Goal: Task Accomplishment & Management: Use online tool/utility

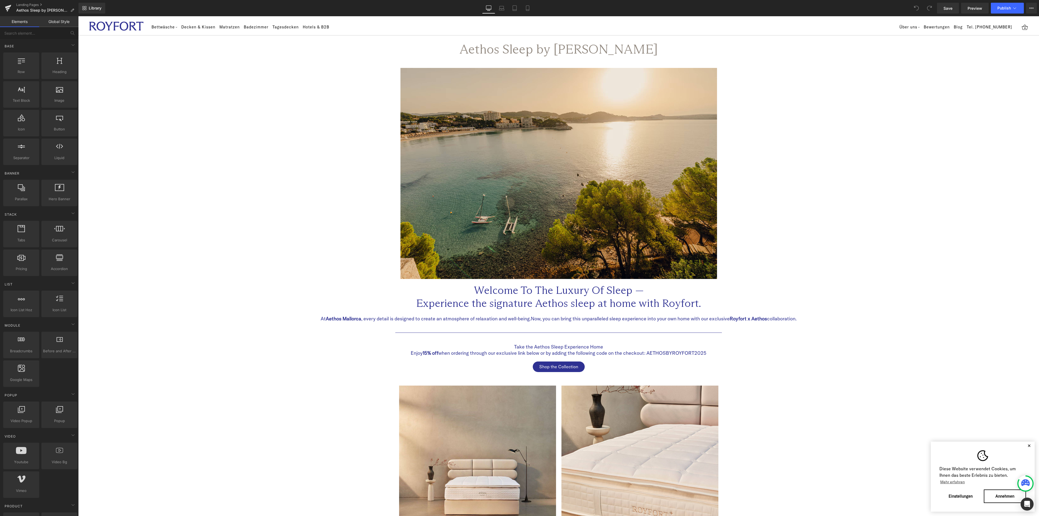
click at [1026, 445] on button "✕" at bounding box center [1029, 446] width 7 height 4
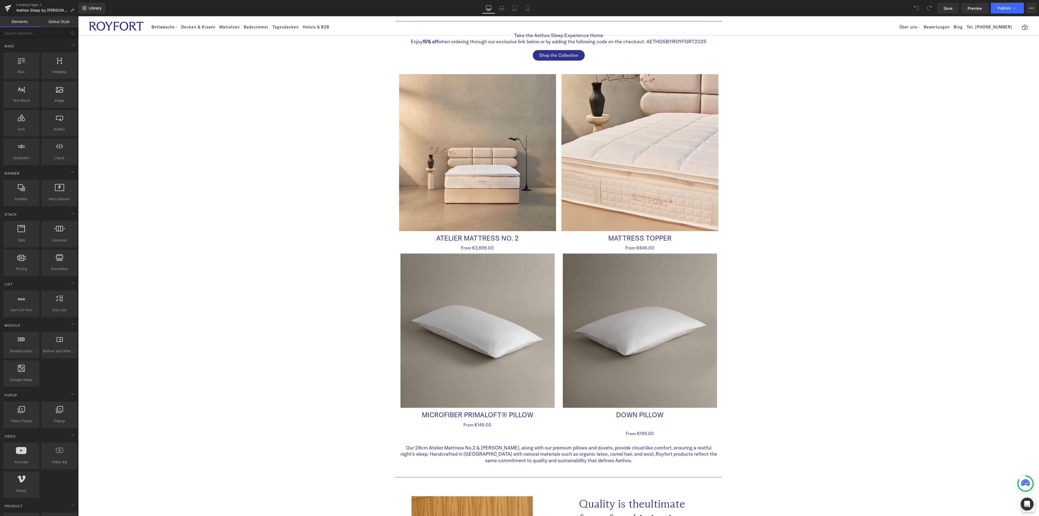
scroll to position [365, 0]
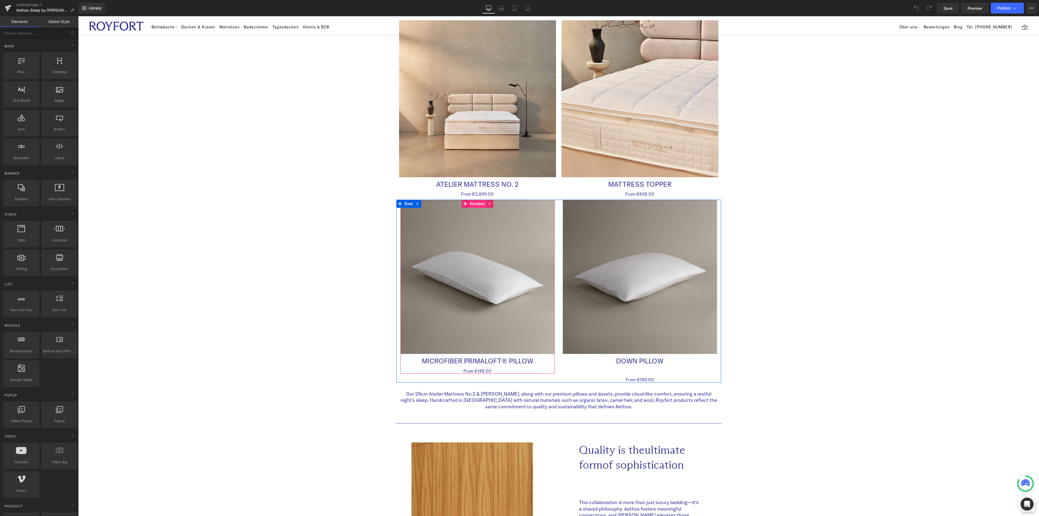
click at [477, 203] on span "Product" at bounding box center [478, 204] width 18 height 8
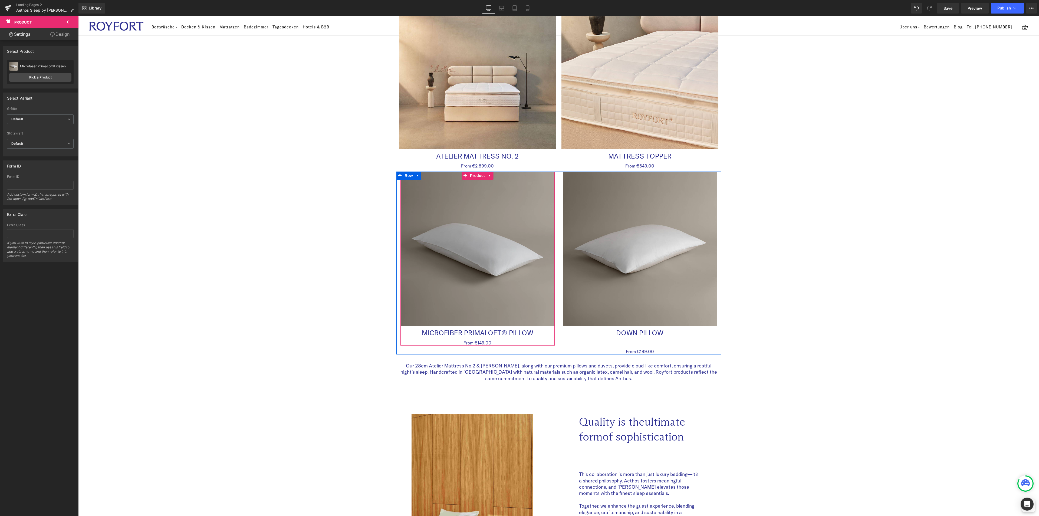
scroll to position [406, 0]
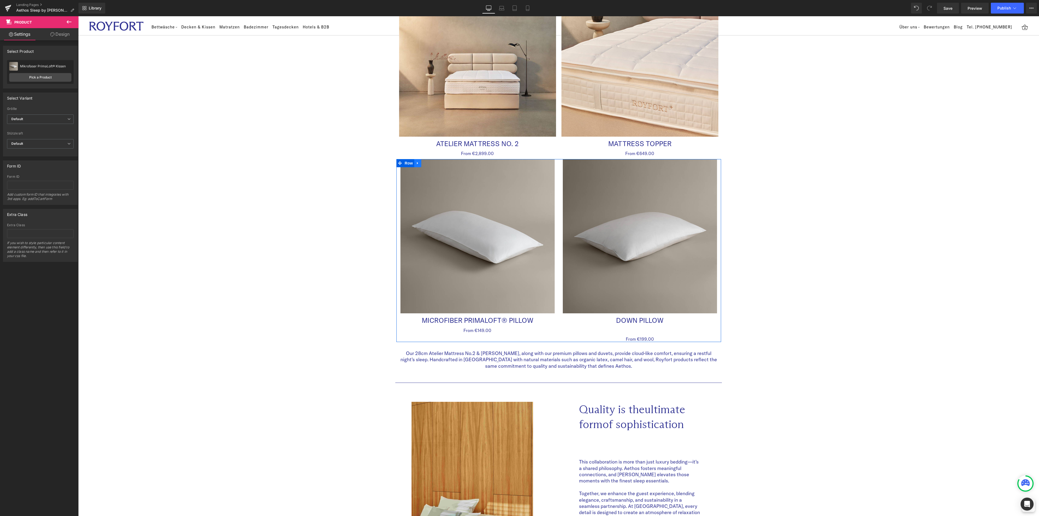
click at [416, 162] on icon at bounding box center [418, 163] width 4 height 4
click at [423, 164] on icon at bounding box center [425, 163] width 4 height 4
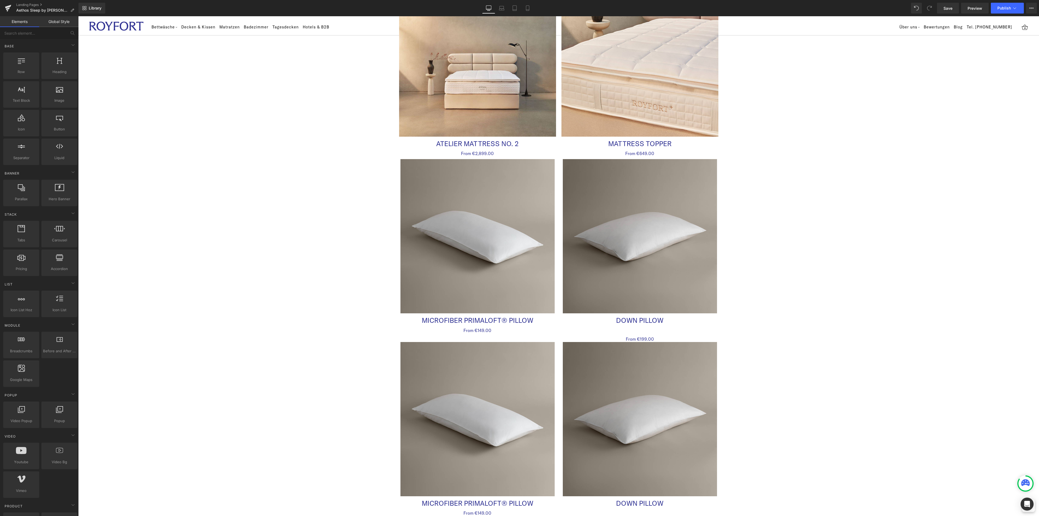
click at [792, 319] on div "Aethos Sleep by Royfort Heading Row Image Row Welcome To The Luxury Of Sleep — …" at bounding box center [558, 403] width 961 height 1552
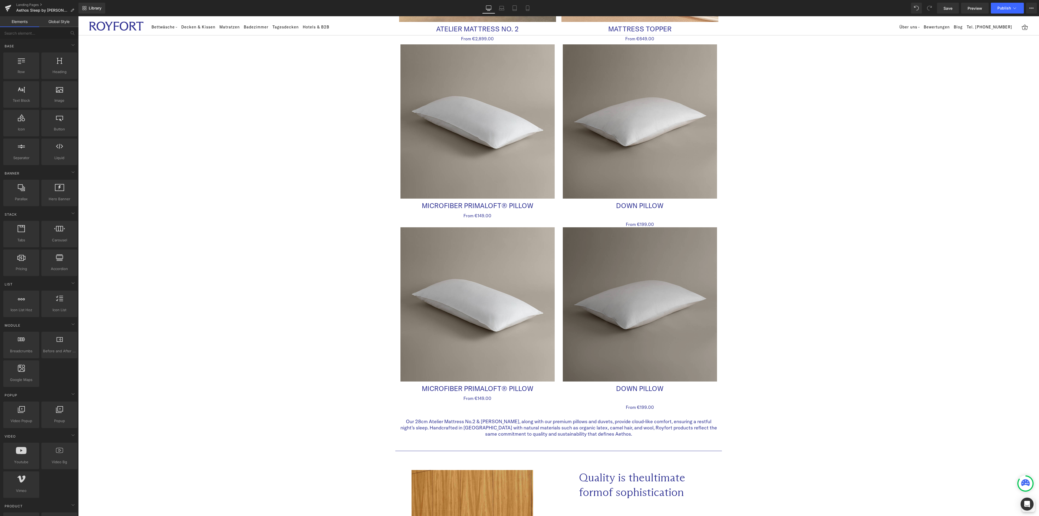
scroll to position [528, 0]
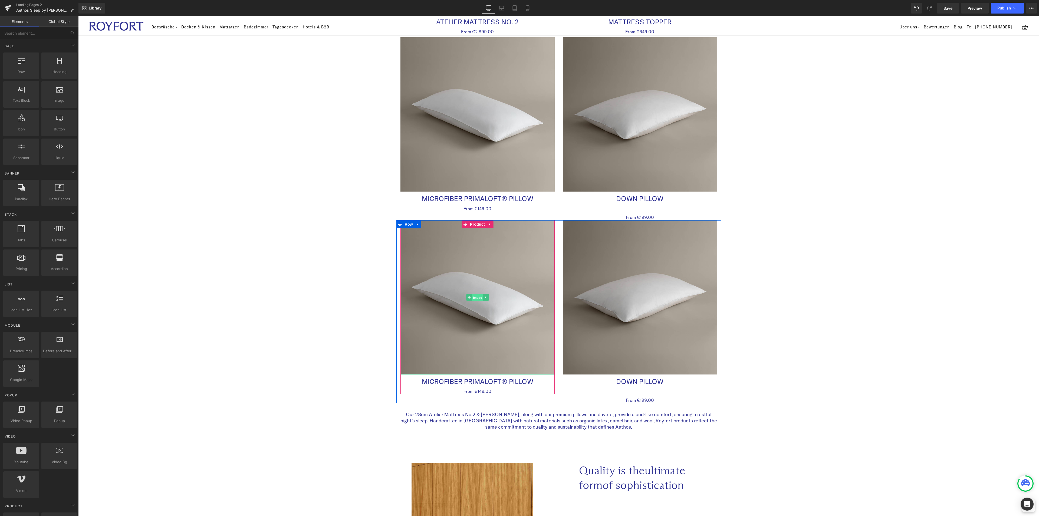
click at [473, 297] on span "Image" at bounding box center [477, 297] width 11 height 6
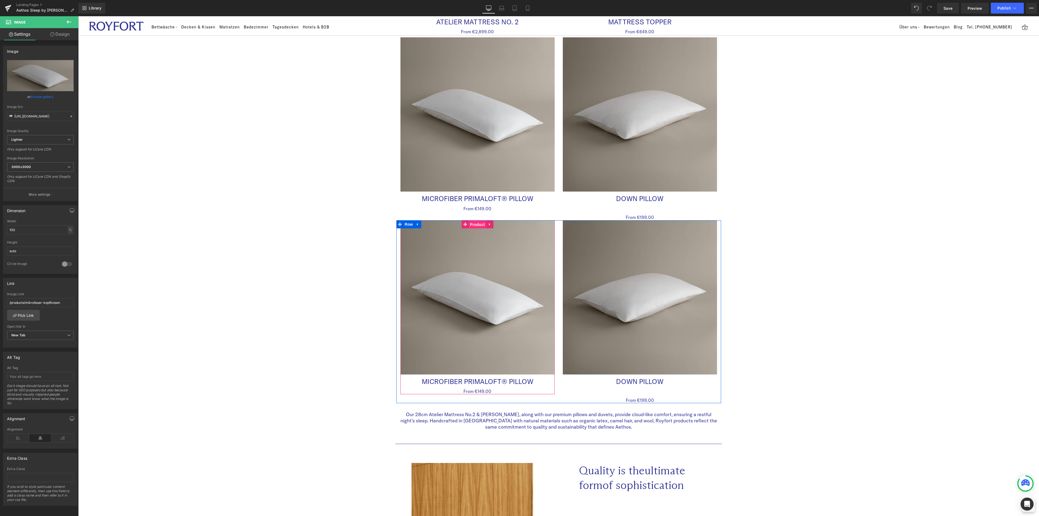
click at [473, 223] on span "Product" at bounding box center [478, 225] width 18 height 8
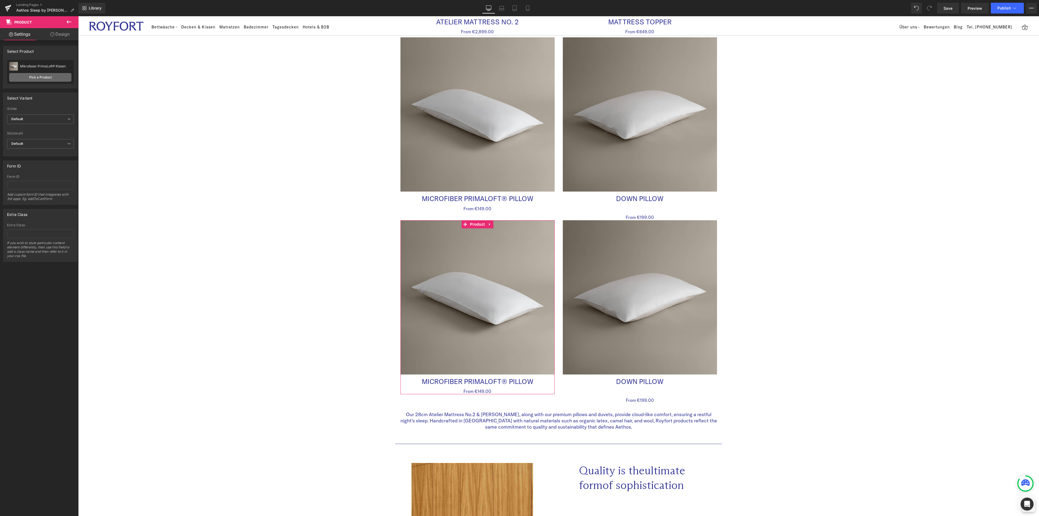
click at [50, 77] on link "Pick a Product" at bounding box center [40, 77] width 62 height 9
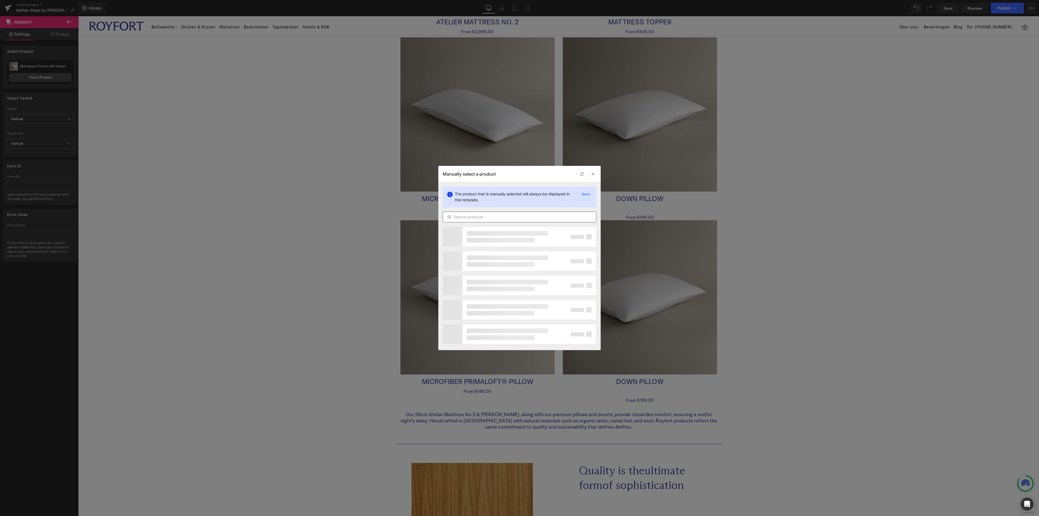
click at [0, 0] on input "text" at bounding box center [0, 0] width 0 height 0
type input "mikrof"
click at [485, 249] on div "Mikrofaser PrimaLoft® Decke" at bounding box center [493, 249] width 46 height 5
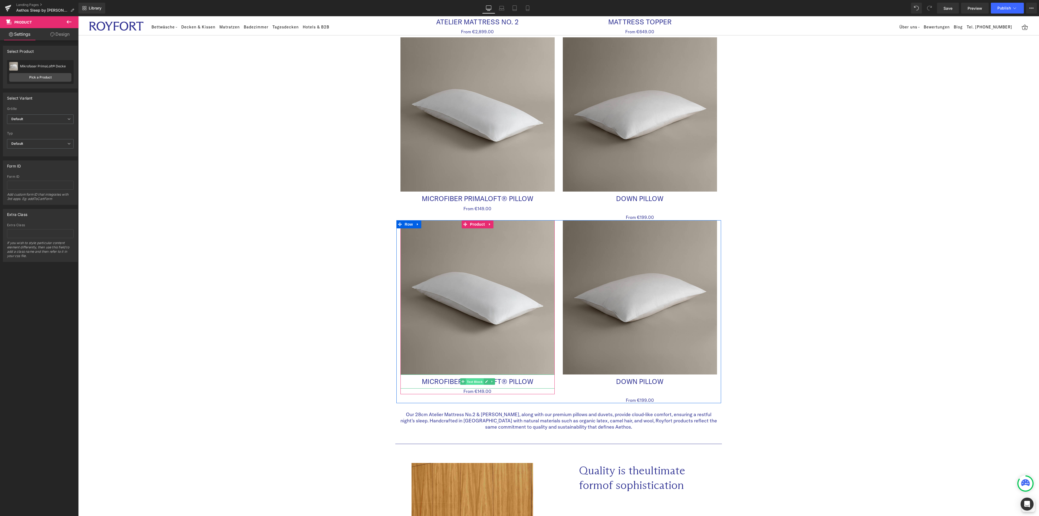
click at [472, 382] on span "Text Block" at bounding box center [475, 382] width 18 height 6
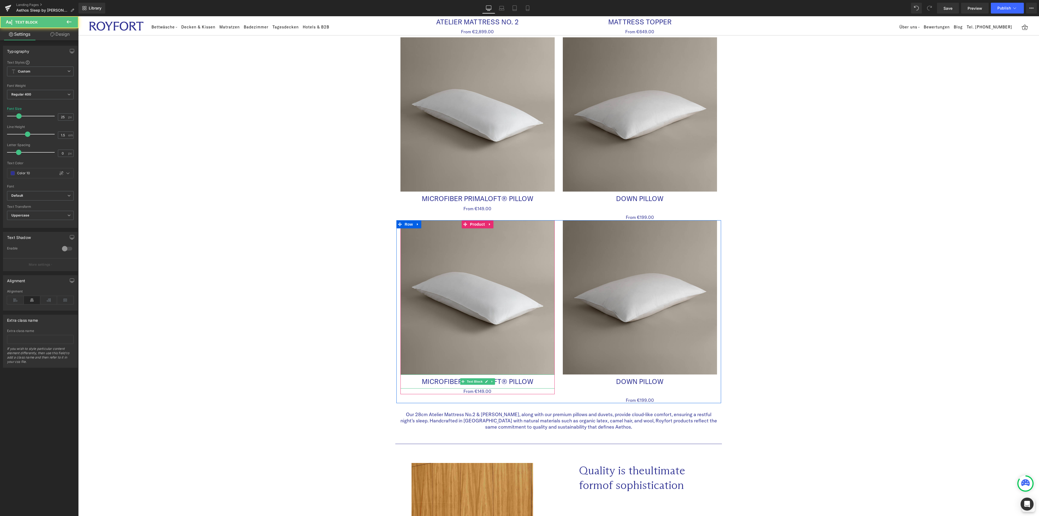
click at [533, 382] on p "microfiber Primaloft® Pillow" at bounding box center [477, 381] width 154 height 9
drag, startPoint x: 528, startPoint y: 382, endPoint x: 506, endPoint y: 382, distance: 22.5
click at [506, 382] on p "microfiber Primaloft® Pillow" at bounding box center [477, 381] width 154 height 9
click at [479, 392] on span "Text Block" at bounding box center [475, 391] width 18 height 6
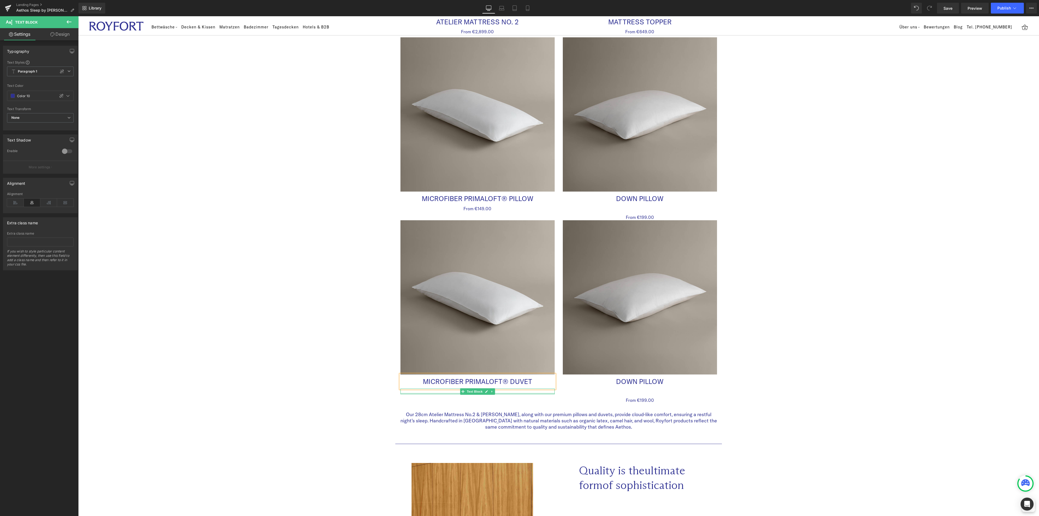
click at [496, 393] on div at bounding box center [477, 393] width 154 height 1
click at [478, 392] on p "From €149.00" at bounding box center [477, 392] width 154 height 6
click at [475, 391] on p "From €149.00" at bounding box center [477, 392] width 154 height 6
click at [810, 360] on div "Aethos Sleep by Royfort Heading Row Image Row Welcome To The Luxury Of Sleep — …" at bounding box center [558, 281] width 961 height 1552
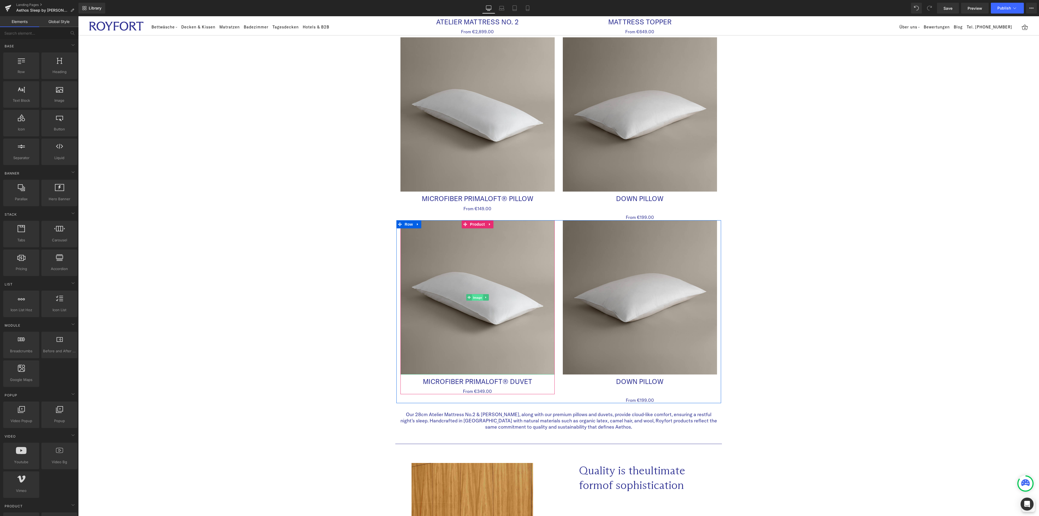
click at [478, 299] on span "Image" at bounding box center [477, 297] width 11 height 6
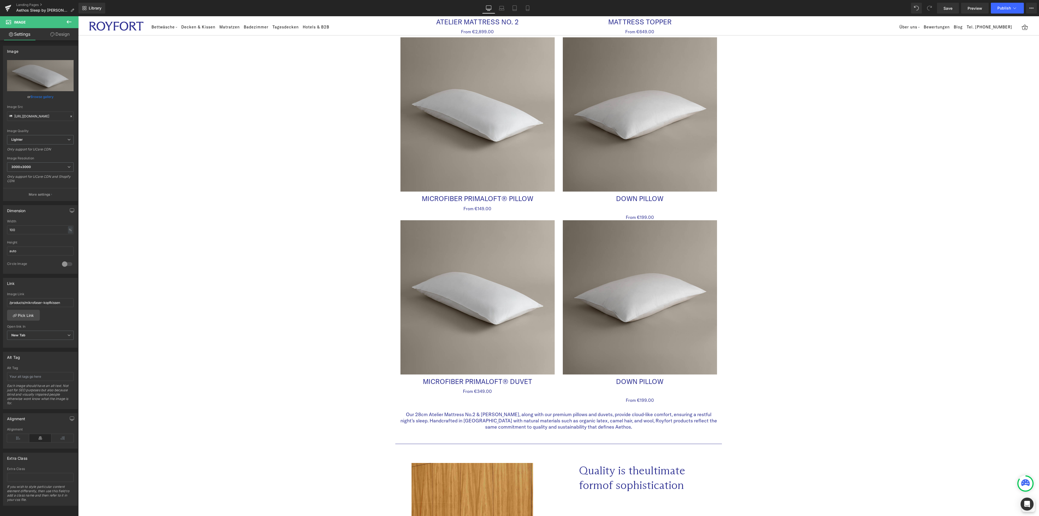
click at [67, 21] on icon at bounding box center [69, 21] width 5 height 3
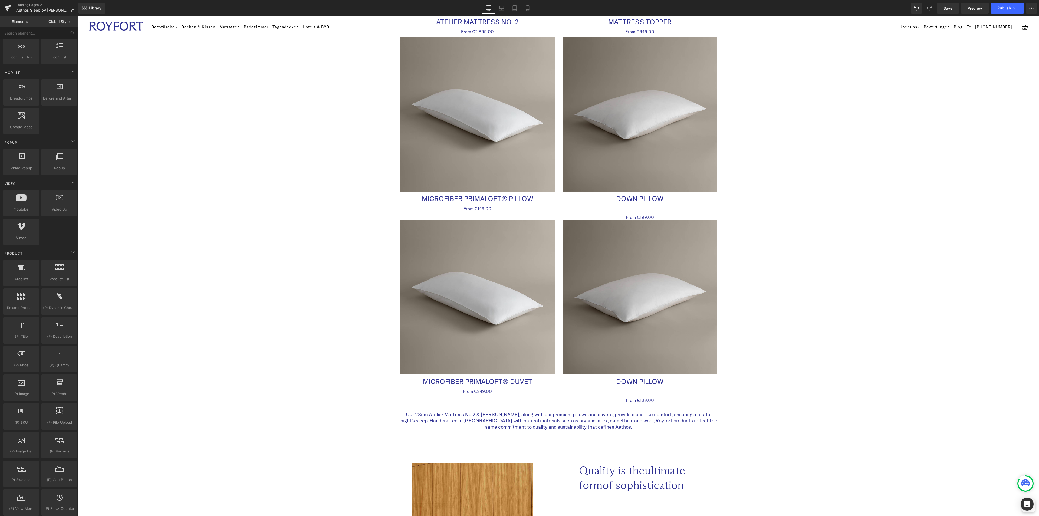
scroll to position [284, 0]
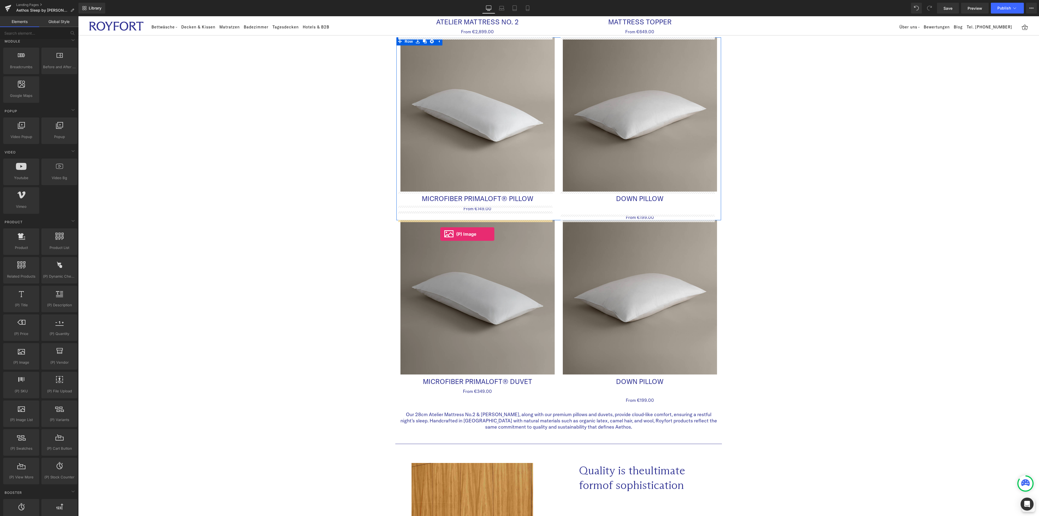
drag, startPoint x: 98, startPoint y: 375, endPoint x: 440, endPoint y: 232, distance: 370.1
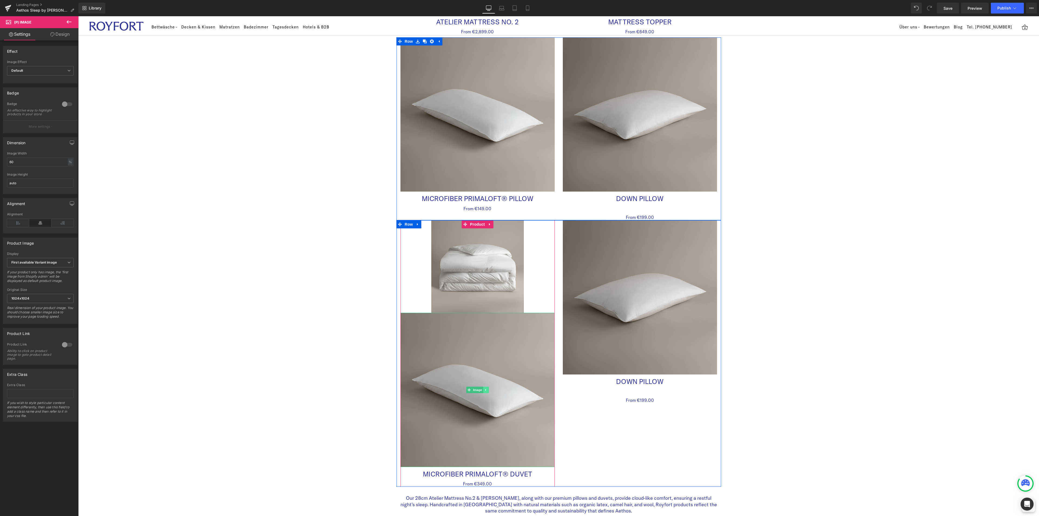
click at [484, 391] on icon at bounding box center [485, 389] width 3 height 3
click at [487, 391] on icon at bounding box center [488, 389] width 3 height 3
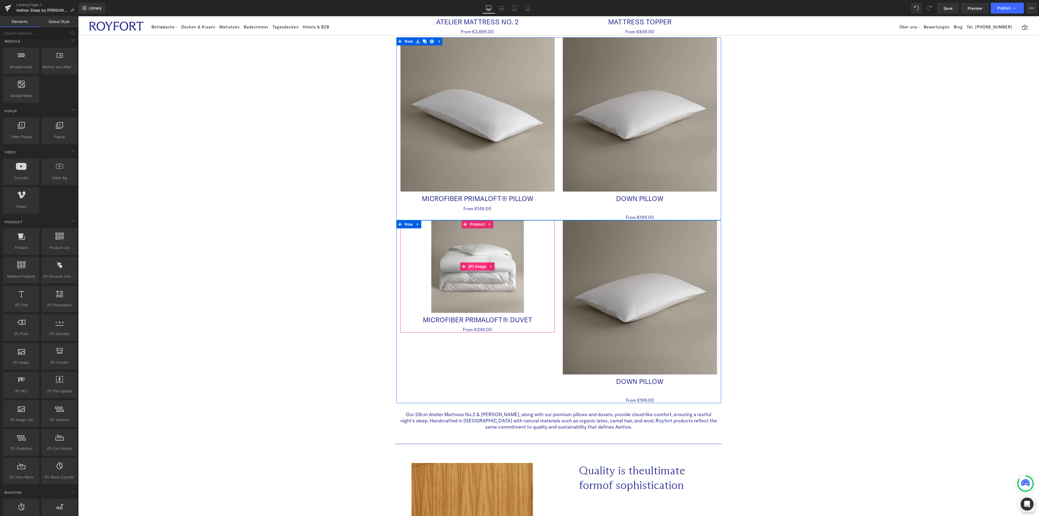
click at [475, 267] on span "(P) Image" at bounding box center [477, 266] width 21 height 8
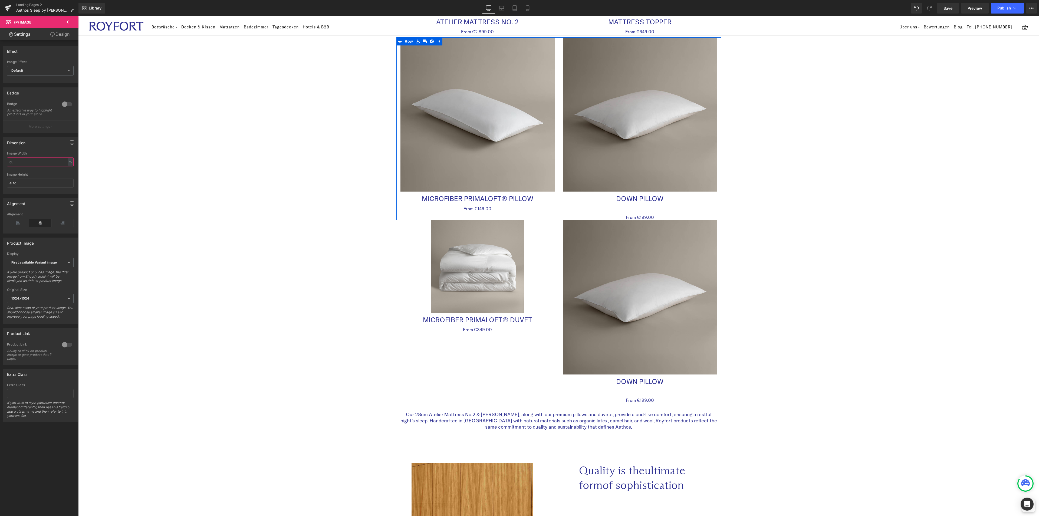
drag, startPoint x: 17, startPoint y: 164, endPoint x: 5, endPoint y: 165, distance: 12.7
click at [5, 165] on div "60% Image Width 60 % % px auto Image Height auto" at bounding box center [40, 173] width 74 height 42
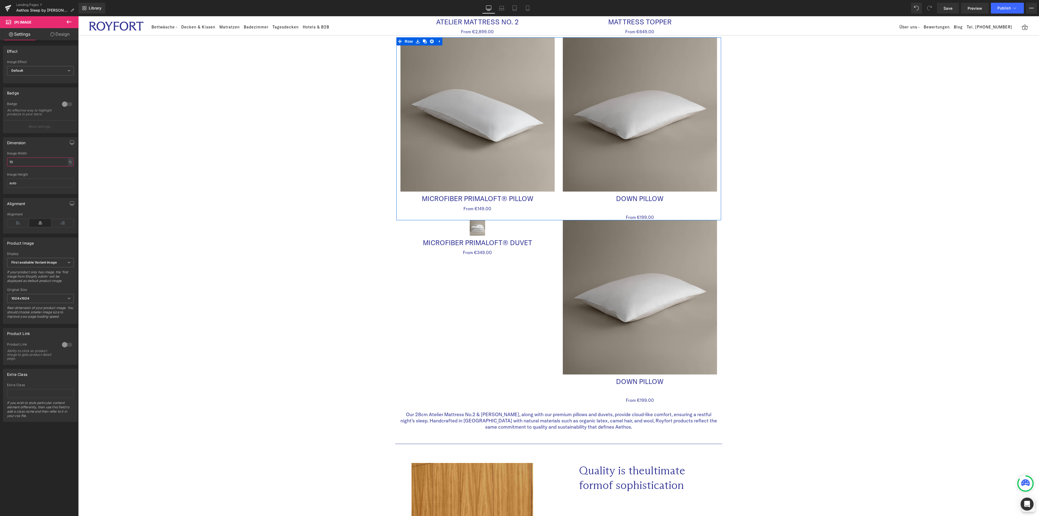
type input "100"
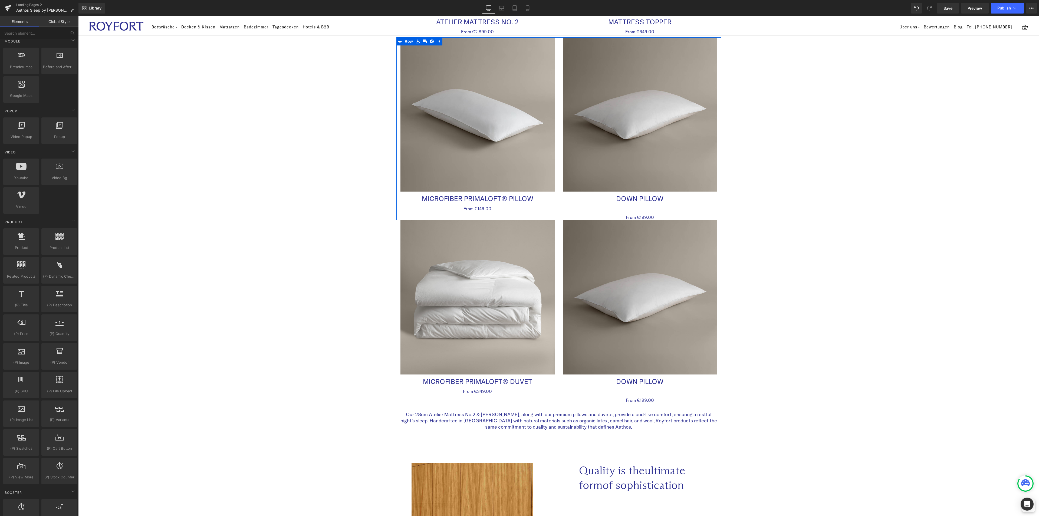
click at [164, 271] on div "Aethos Sleep by Royfort Heading Row Image Row Welcome To The Luxury Of Sleep — …" at bounding box center [558, 281] width 961 height 1552
click at [1010, 348] on div "Aethos Sleep by Royfort Heading Row Image Row Welcome To The Luxury Of Sleep — …" at bounding box center [558, 281] width 961 height 1552
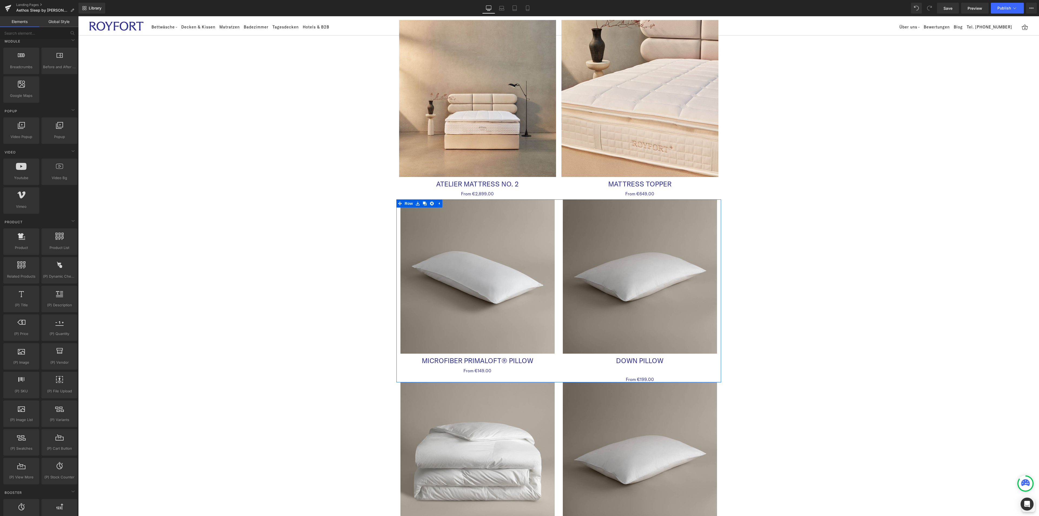
scroll to position [365, 0]
click at [931, 301] on div "Aethos Sleep by Royfort Heading Row Image Row Welcome To The Luxury Of Sleep — …" at bounding box center [558, 444] width 961 height 1552
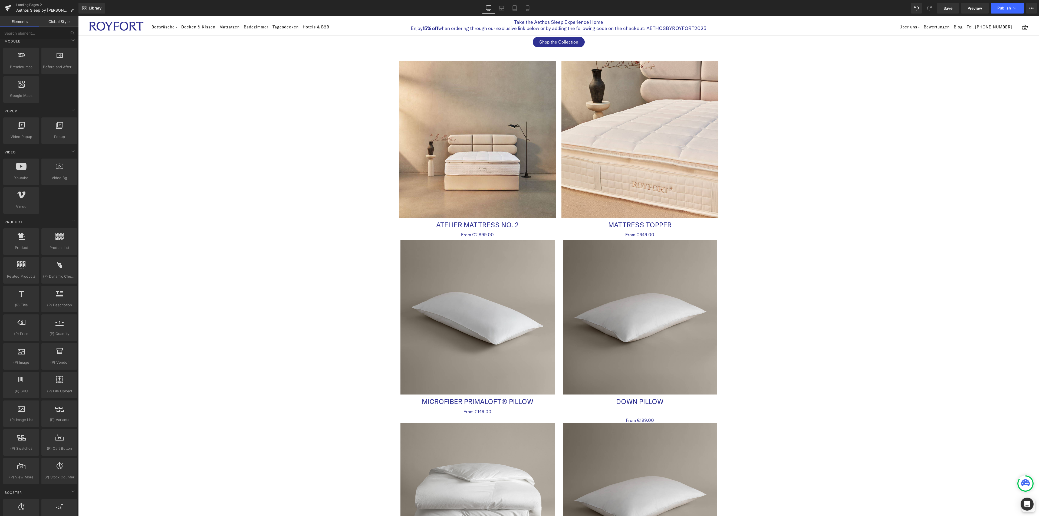
click at [809, 260] on div "Aethos Sleep by Royfort Heading Row Image Row Welcome To The Luxury Of Sleep — …" at bounding box center [558, 484] width 961 height 1552
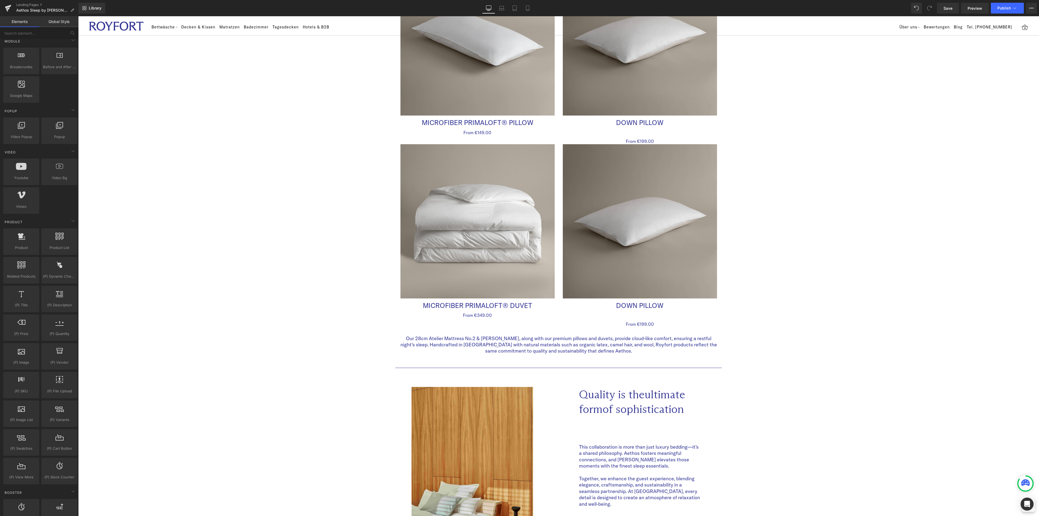
scroll to position [609, 0]
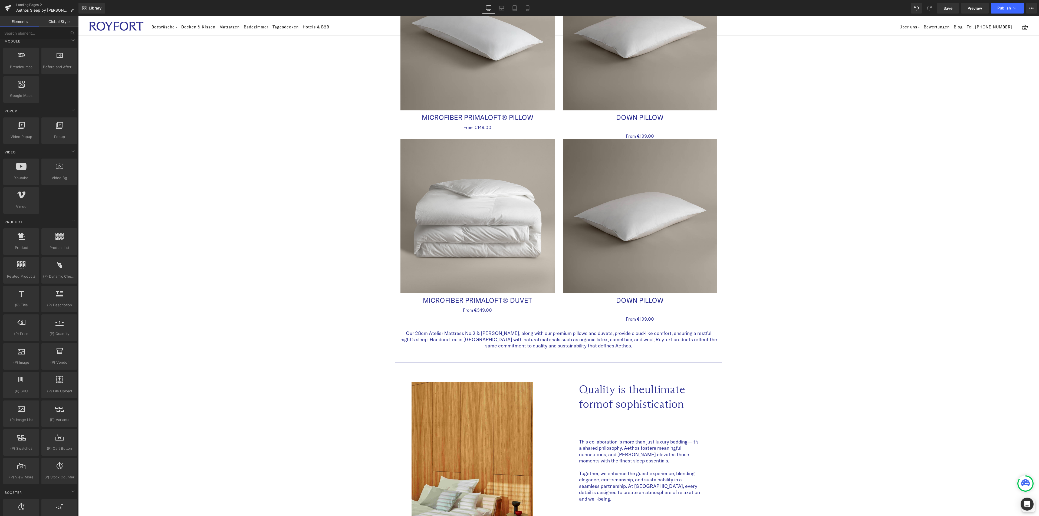
click at [949, 331] on div "Aethos Sleep by Royfort Heading Row Image Row Welcome To The Luxury Of Sleep — …" at bounding box center [558, 200] width 961 height 1552
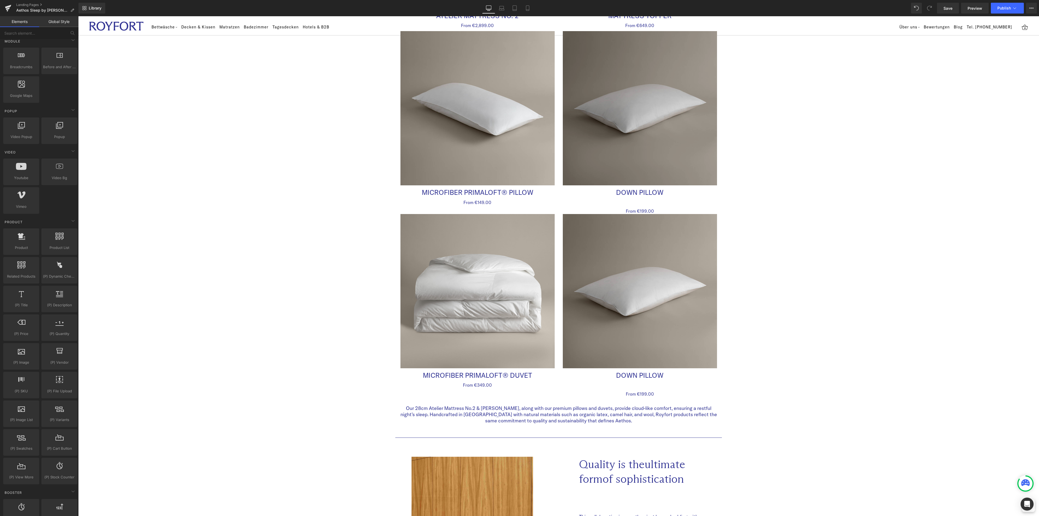
scroll to position [487, 0]
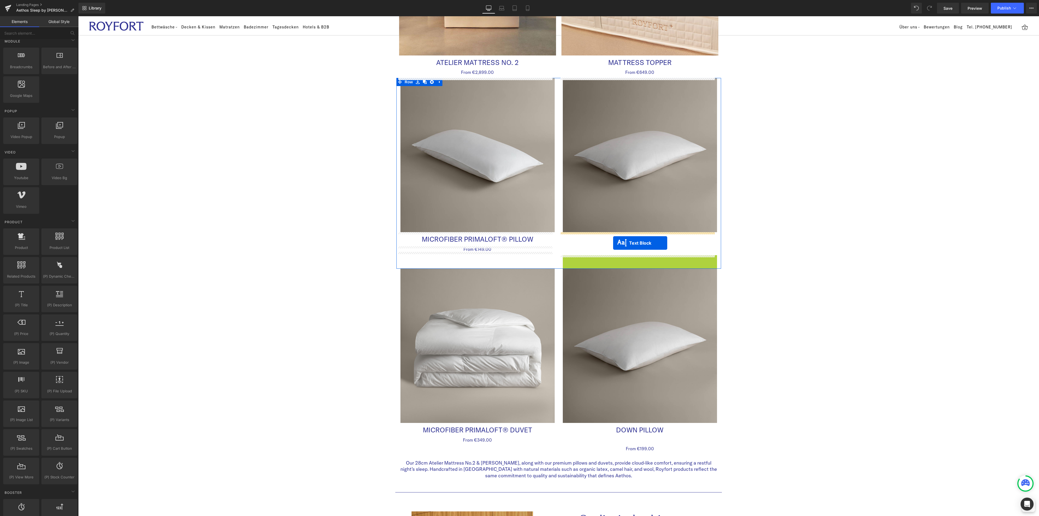
drag, startPoint x: 622, startPoint y: 258, endPoint x: 613, endPoint y: 243, distance: 17.4
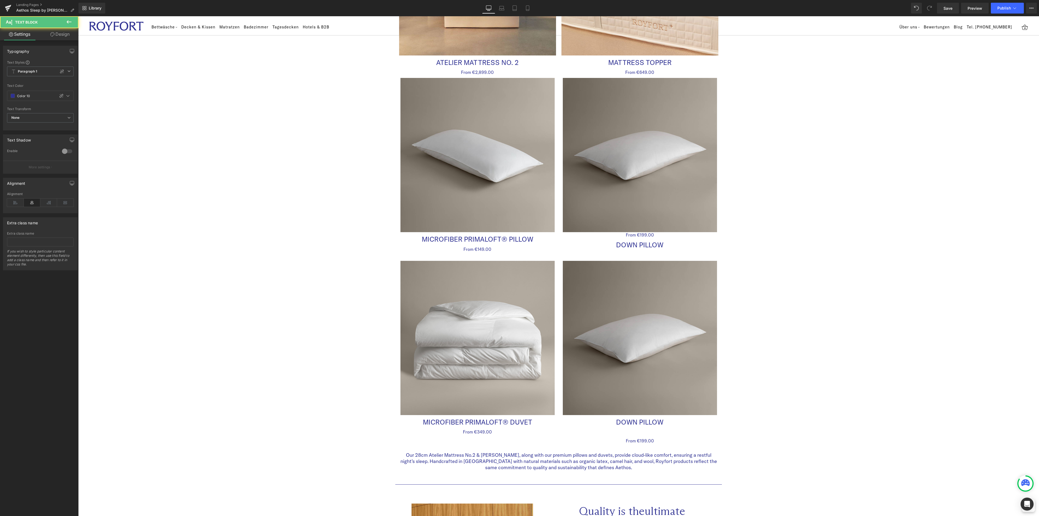
click at [927, 244] on div "Aethos Sleep by Royfort Heading Row Image Row Welcome To The Luxury Of Sleep — …" at bounding box center [558, 322] width 961 height 1552
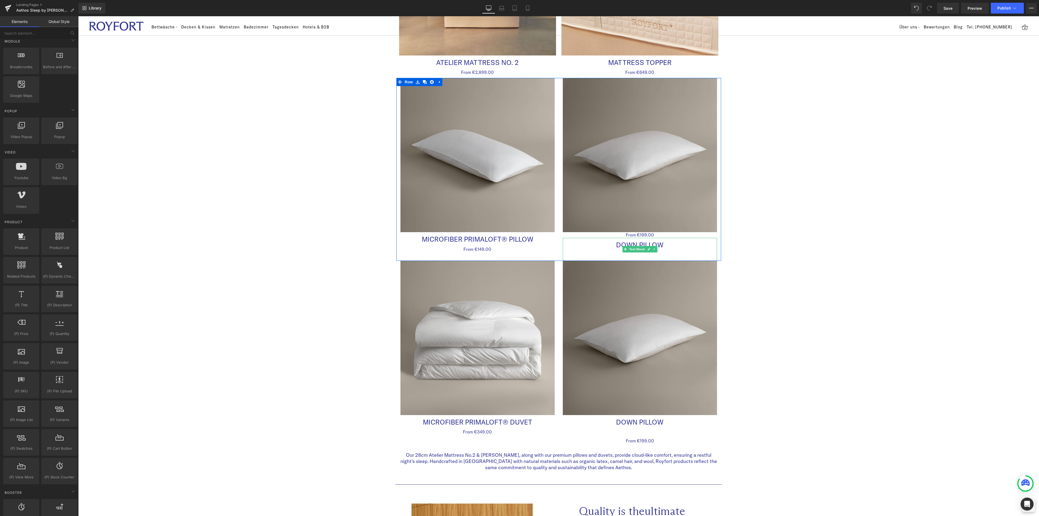
click at [659, 246] on p "Down Pillow" at bounding box center [640, 245] width 154 height 9
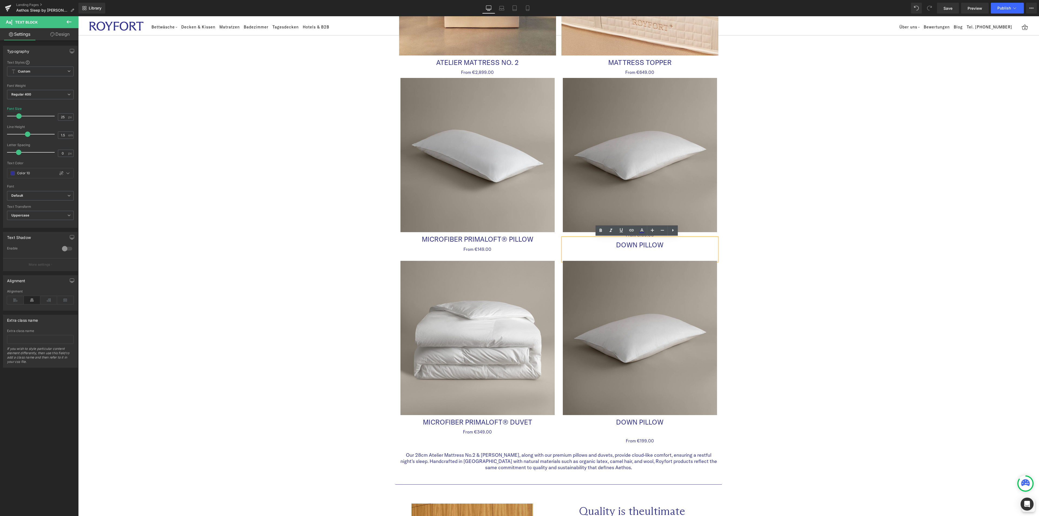
click at [854, 270] on div "Aethos Sleep by Royfort Heading Row Image Row Welcome To The Luxury Of Sleep — …" at bounding box center [558, 322] width 961 height 1552
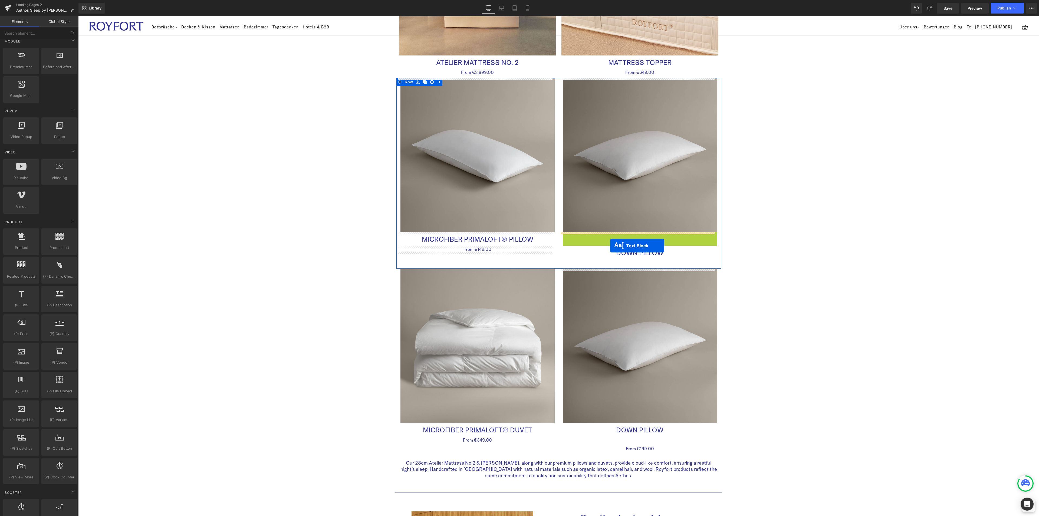
drag, startPoint x: 622, startPoint y: 233, endPoint x: 607, endPoint y: 248, distance: 20.7
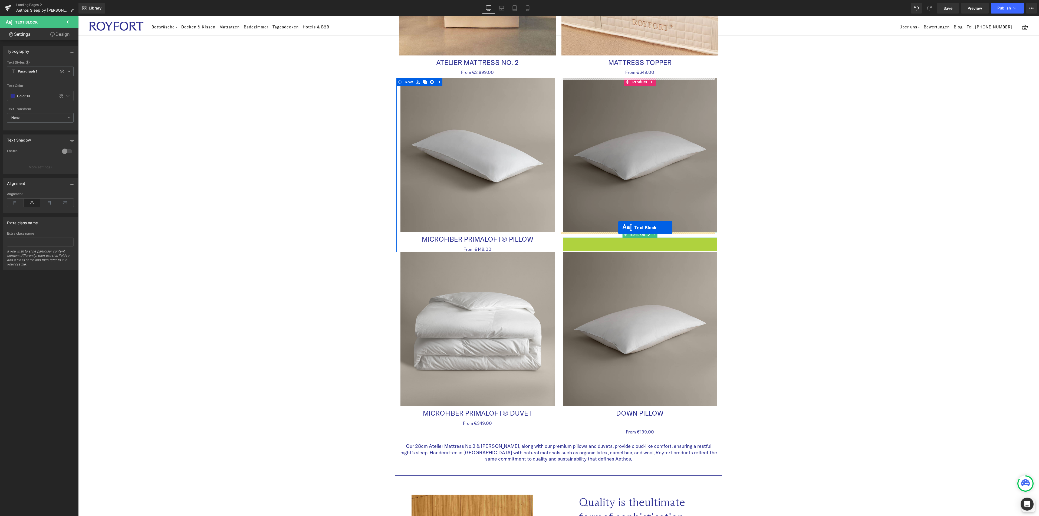
drag, startPoint x: 621, startPoint y: 251, endPoint x: 618, endPoint y: 228, distance: 23.5
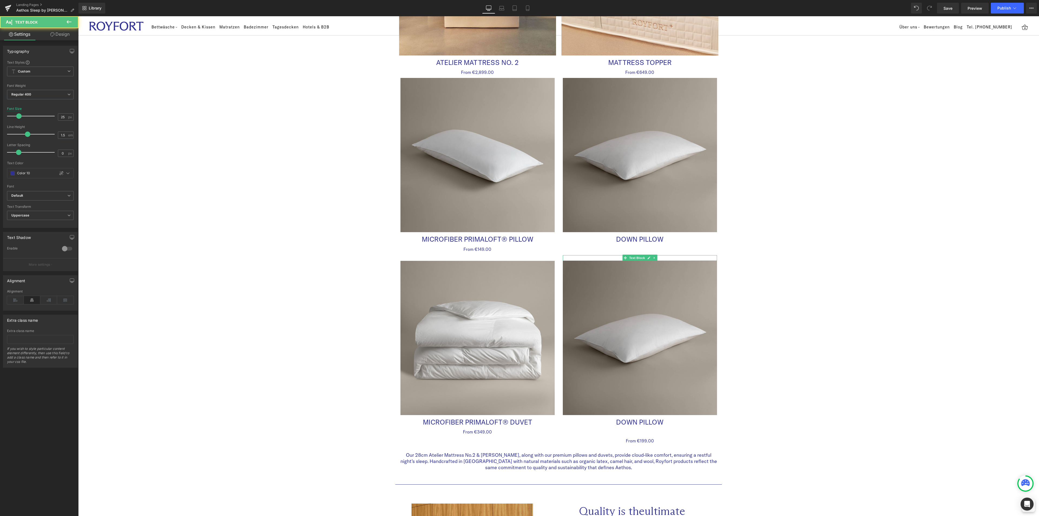
click at [832, 254] on div "Aethos Sleep by Royfort Heading Row Image Row Welcome To The Luxury Of Sleep — …" at bounding box center [558, 322] width 961 height 1552
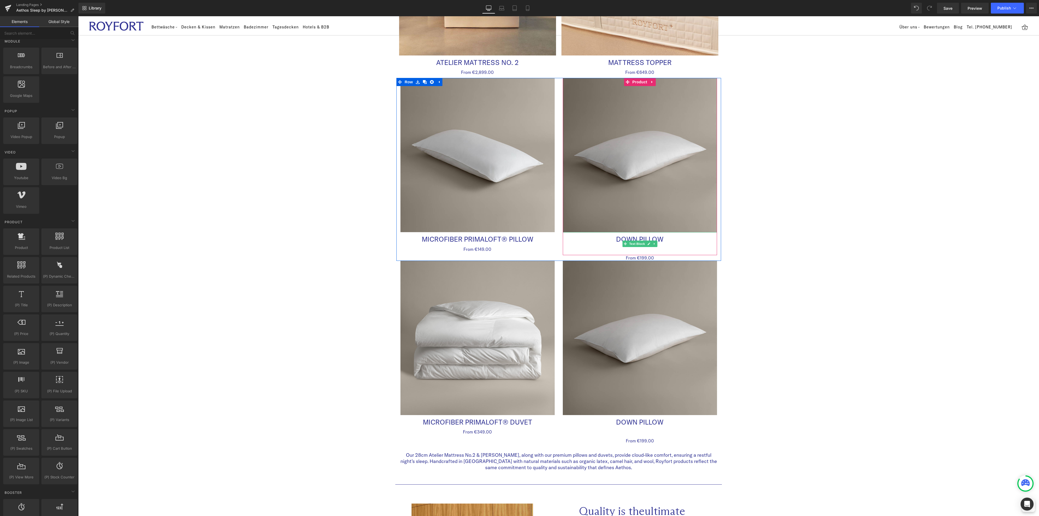
click at [617, 246] on p at bounding box center [640, 248] width 154 height 9
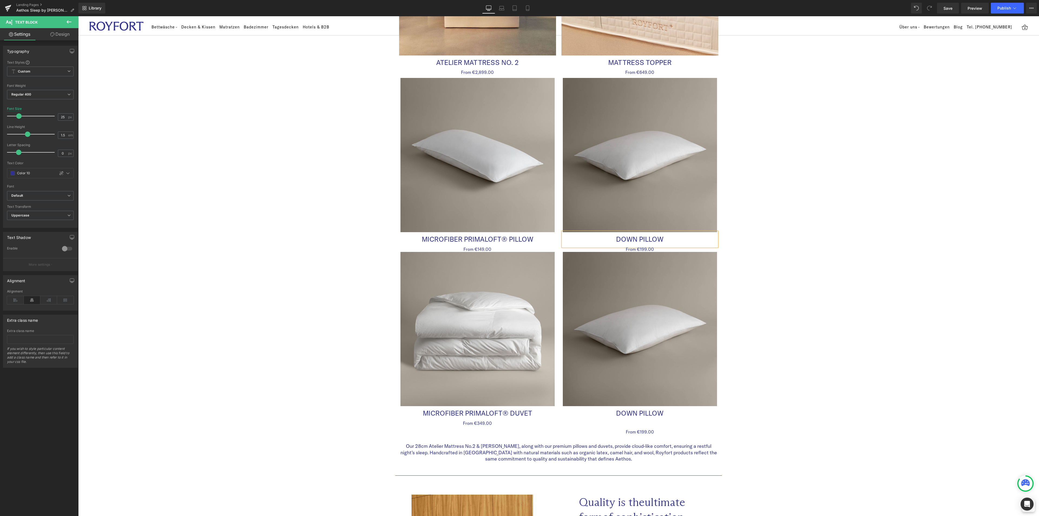
click at [919, 257] on div "Aethos Sleep by Royfort Heading Row Image Row Welcome To The Luxury Of Sleep — …" at bounding box center [558, 318] width 961 height 1544
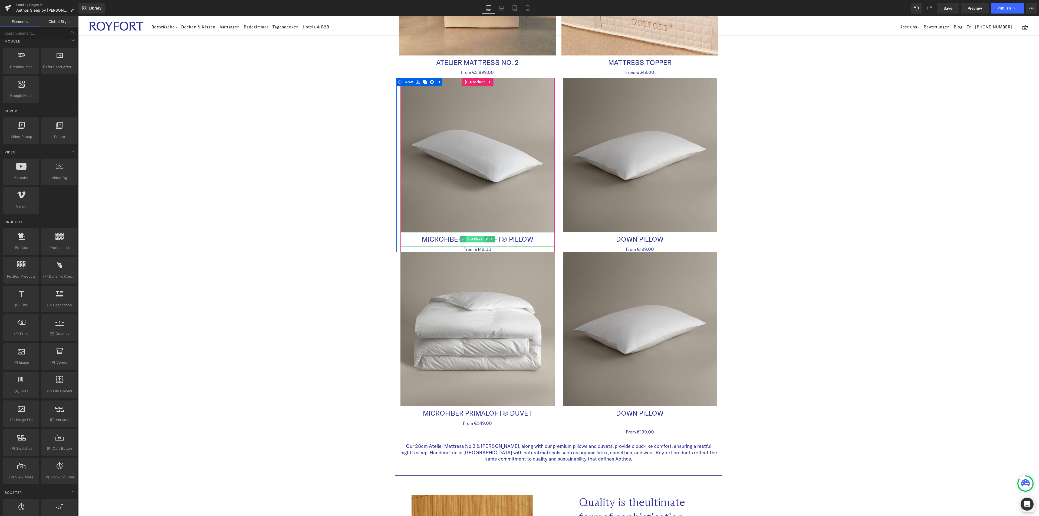
click at [468, 240] on span "Text Block" at bounding box center [475, 239] width 18 height 6
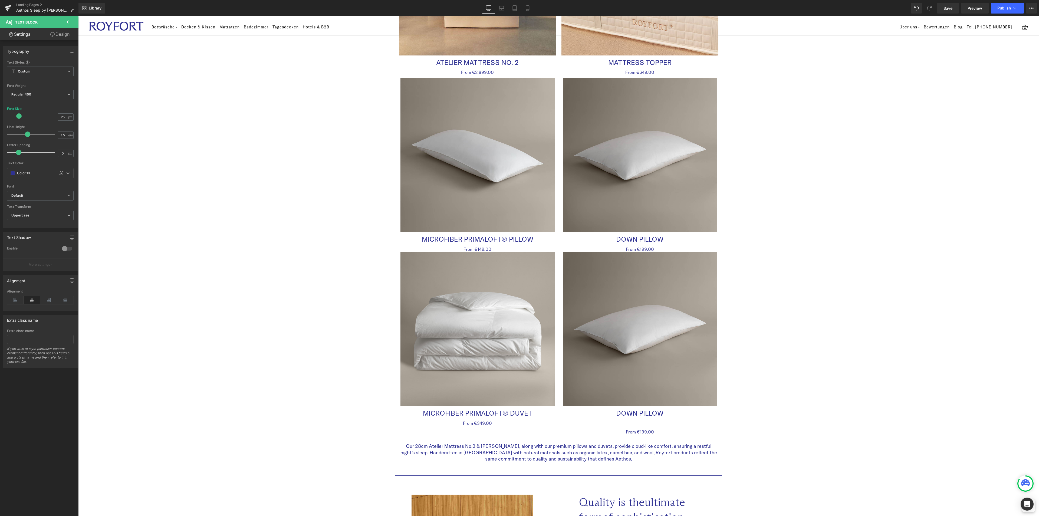
click at [254, 267] on div "Aethos Sleep by Royfort Heading Row Image Row Welcome To The Luxury Of Sleep — …" at bounding box center [558, 318] width 961 height 1544
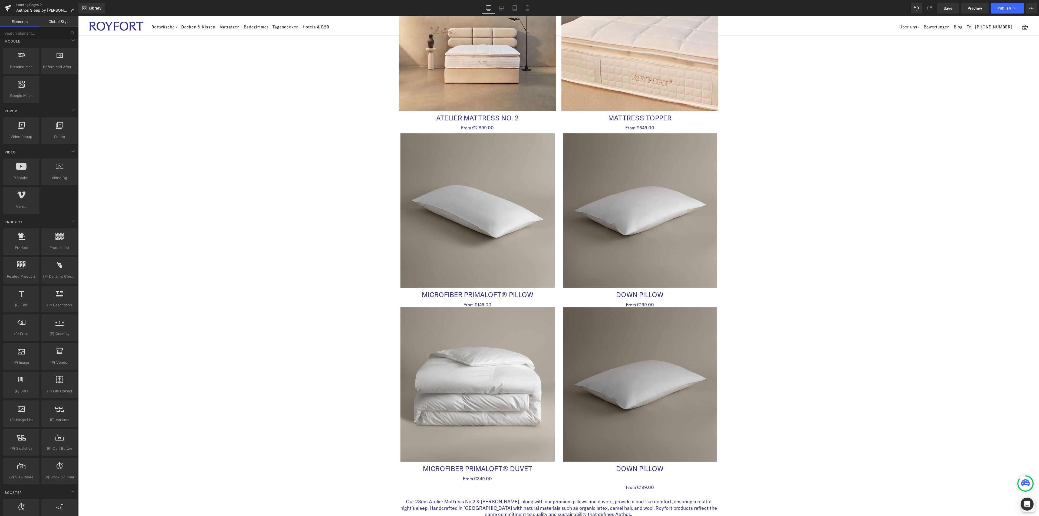
scroll to position [568, 0]
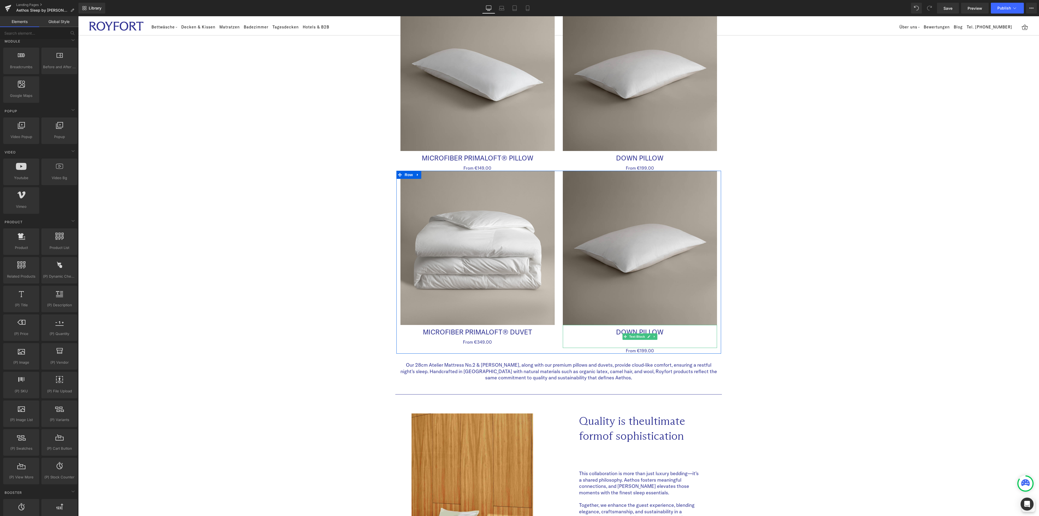
click at [638, 330] on p "Down Pillow" at bounding box center [640, 332] width 154 height 9
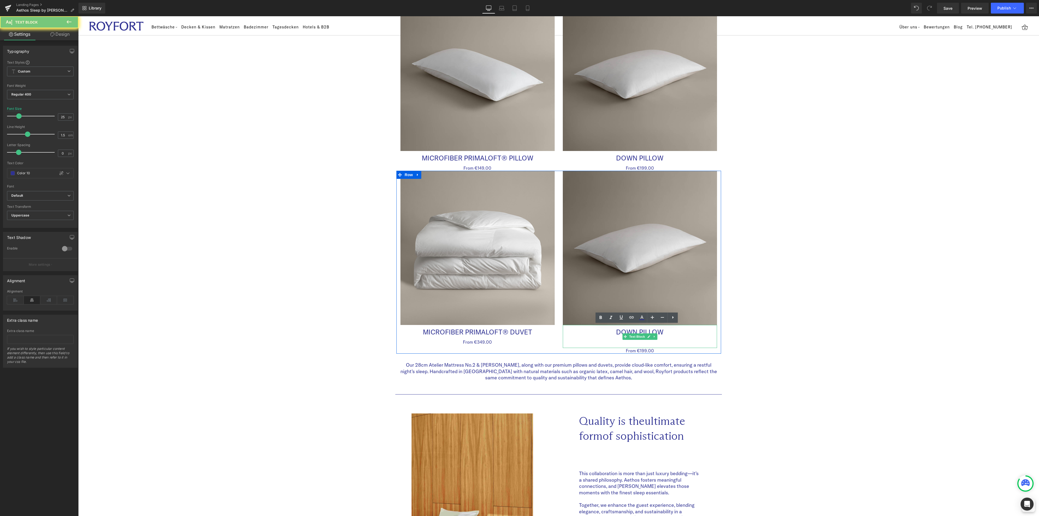
click at [638, 330] on p "Down Pillow" at bounding box center [640, 332] width 154 height 9
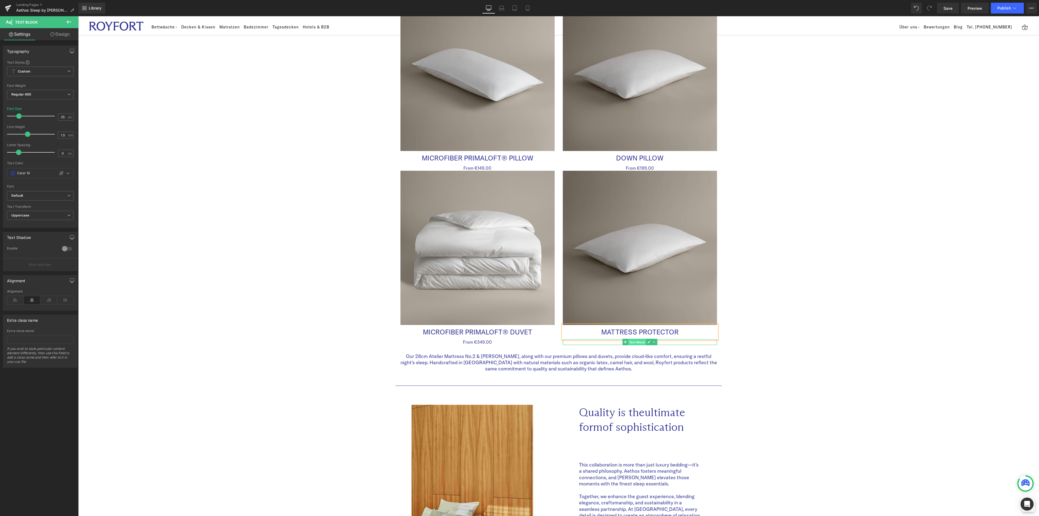
click at [634, 341] on span "Text Block" at bounding box center [637, 342] width 18 height 6
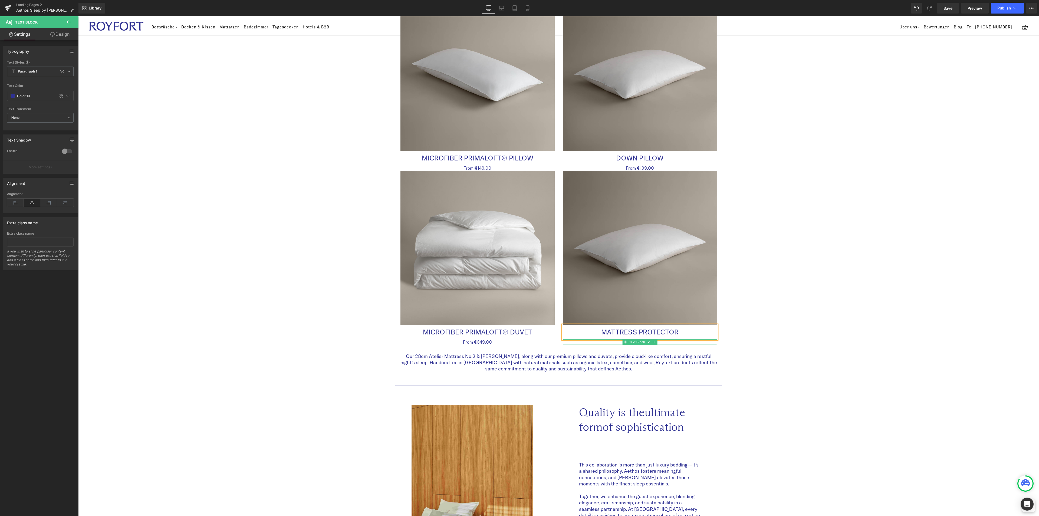
click at [655, 344] on div at bounding box center [640, 344] width 154 height 1
click at [641, 342] on p "From €199.00" at bounding box center [640, 342] width 154 height 6
click at [635, 176] on span "Product" at bounding box center [640, 175] width 18 height 8
click at [68, 23] on icon at bounding box center [69, 21] width 5 height 3
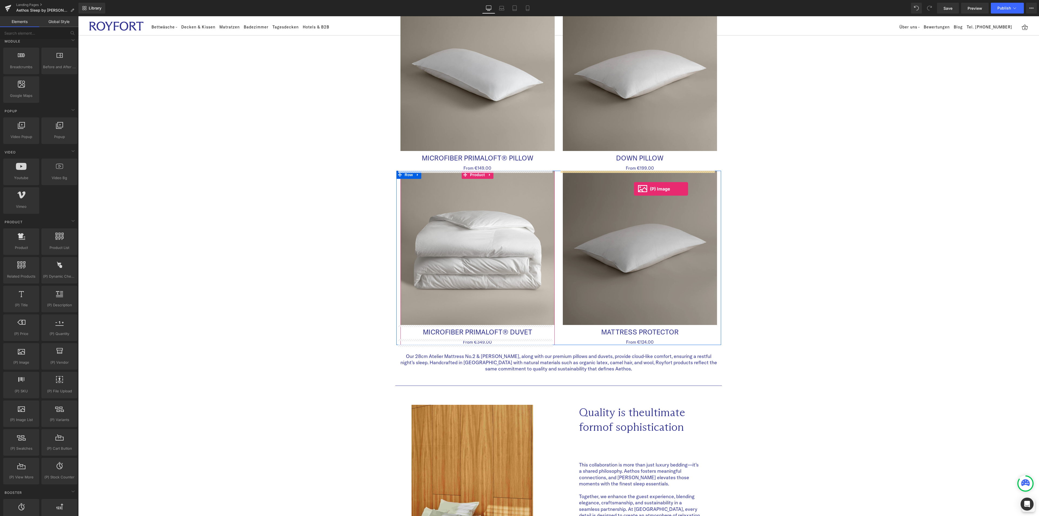
drag, startPoint x: 87, startPoint y: 376, endPoint x: 634, endPoint y: 188, distance: 577.8
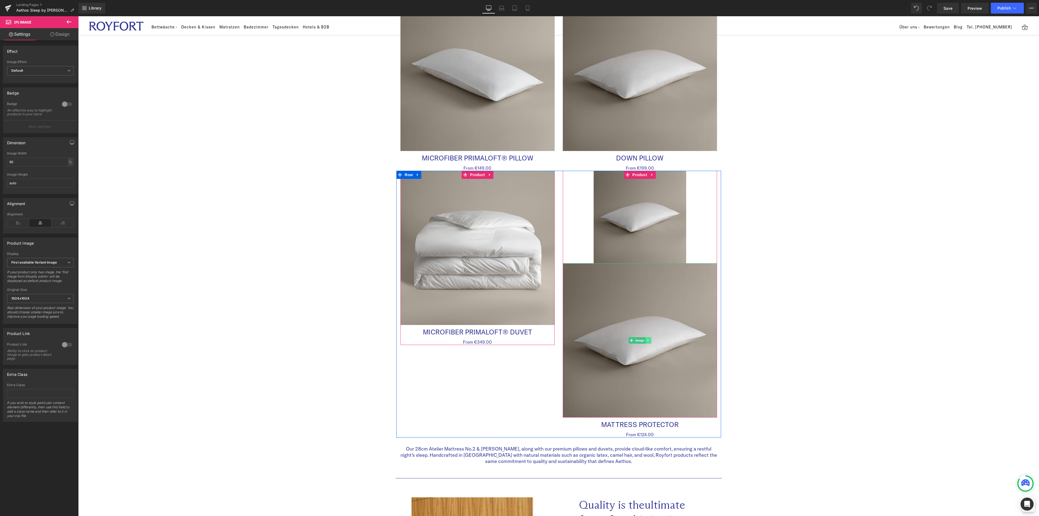
click at [647, 339] on icon at bounding box center [648, 340] width 3 height 3
click at [648, 341] on link at bounding box center [651, 340] width 6 height 6
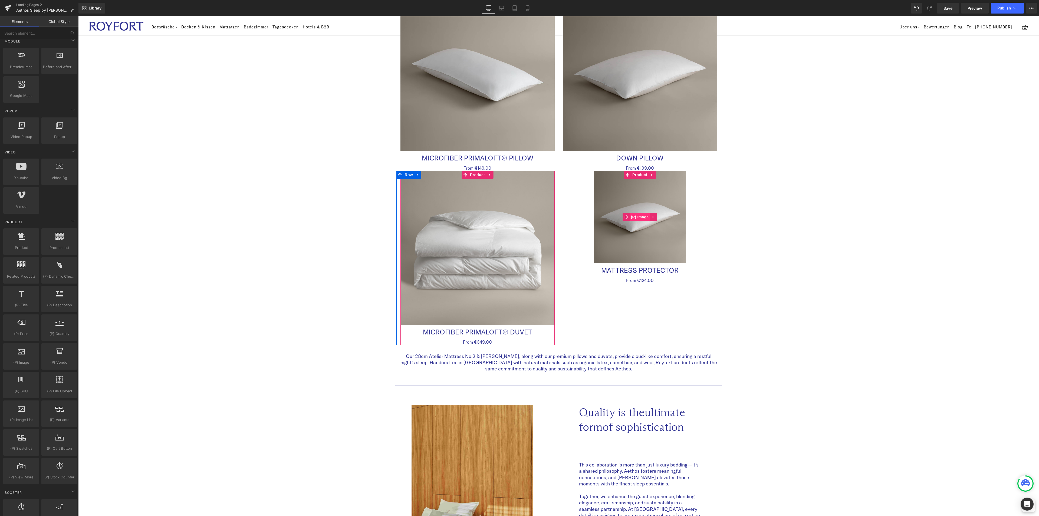
click at [641, 216] on span "(P) Image" at bounding box center [640, 217] width 21 height 8
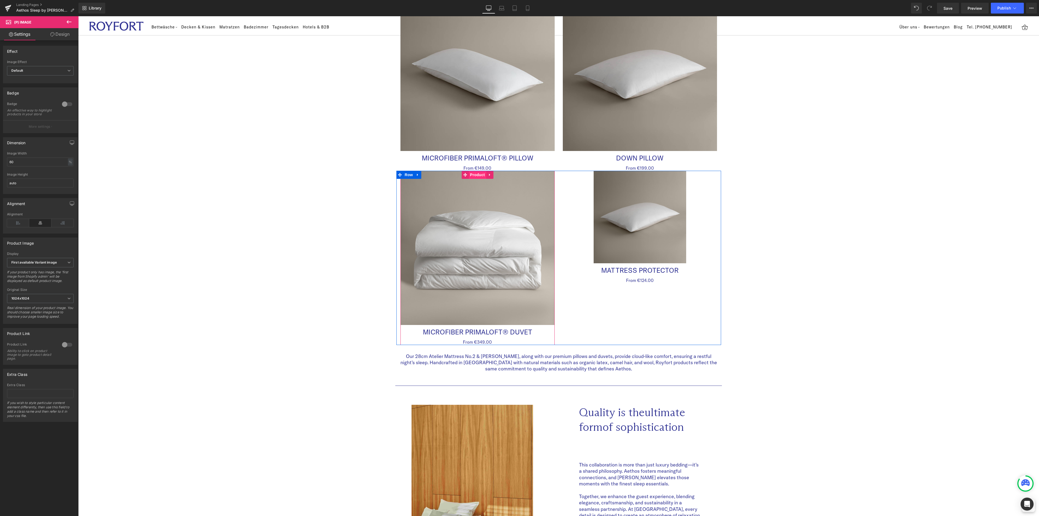
click at [473, 177] on span "Product" at bounding box center [478, 175] width 18 height 8
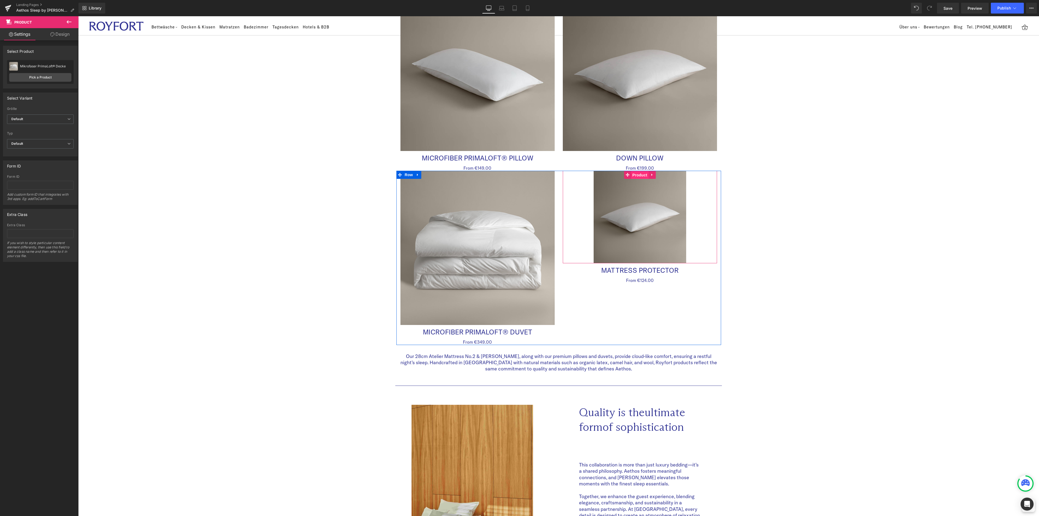
click at [645, 174] on span "Product" at bounding box center [640, 175] width 18 height 8
click at [36, 80] on link "Pick a Product" at bounding box center [40, 77] width 62 height 9
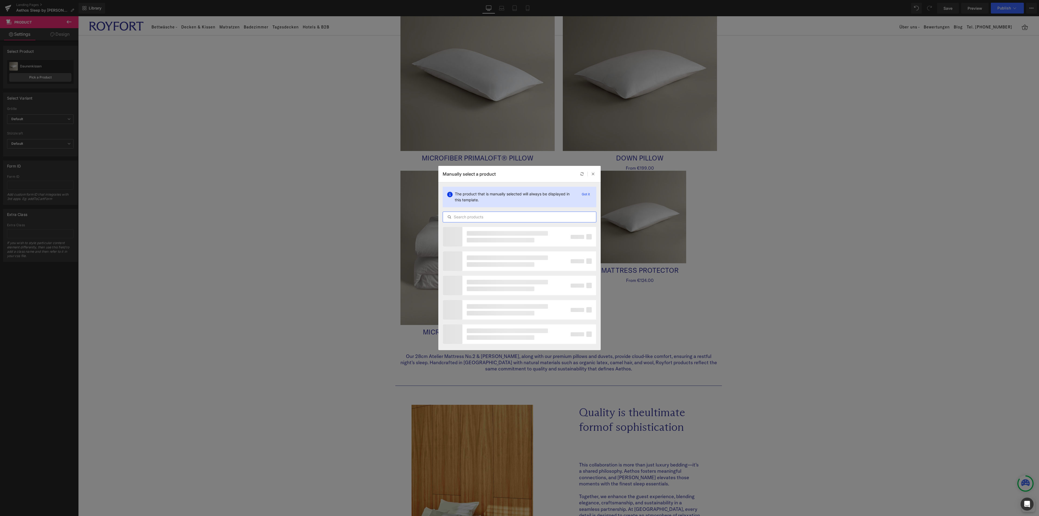
click at [487, 218] on input "text" at bounding box center [519, 217] width 153 height 6
type input "matratzensch"
click at [490, 243] on div "Matratzenschoner" at bounding box center [472, 249] width 51 height 19
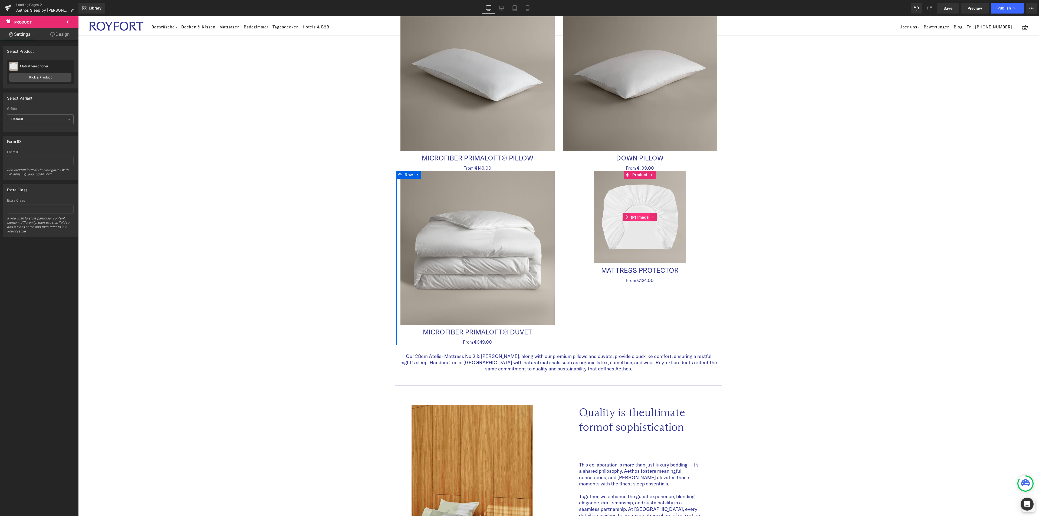
click at [635, 216] on span "(P) Image" at bounding box center [640, 217] width 21 height 8
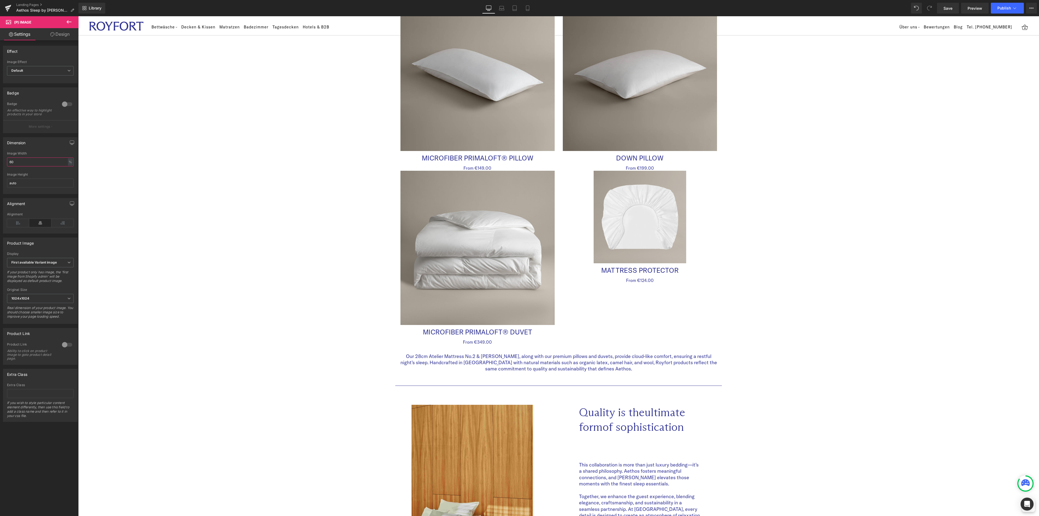
drag, startPoint x: 15, startPoint y: 162, endPoint x: 8, endPoint y: 163, distance: 7.4
click at [8, 163] on input "60" at bounding box center [40, 161] width 67 height 9
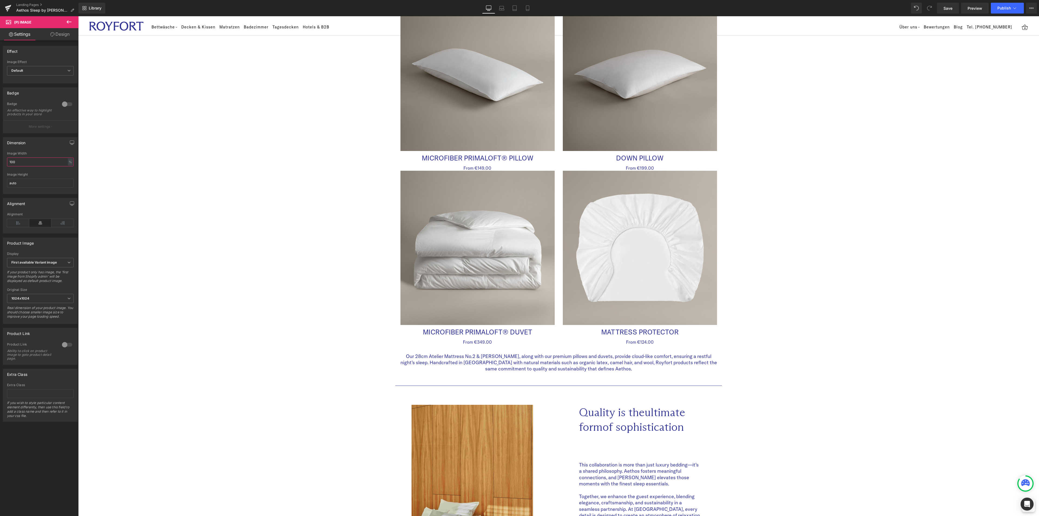
type input "100"
drag, startPoint x: 41, startPoint y: 152, endPoint x: 403, endPoint y: 186, distance: 363.7
click at [41, 152] on div "Dimension 100% Image Width 100 % % px auto Image Height auto" at bounding box center [40, 165] width 75 height 57
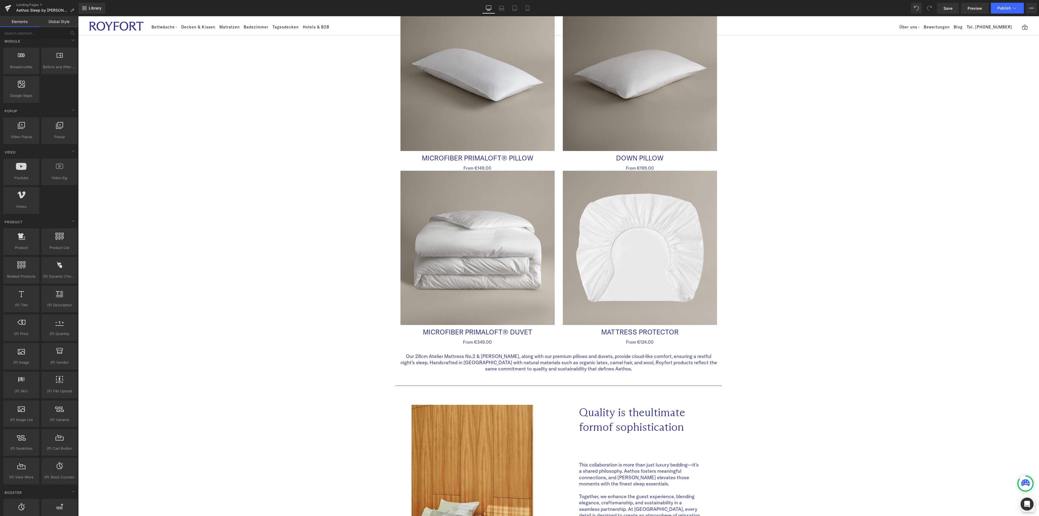
click at [918, 246] on div "Aethos Sleep by Royfort Heading Row Image Row Welcome To The Luxury Of Sleep — …" at bounding box center [558, 232] width 961 height 1535
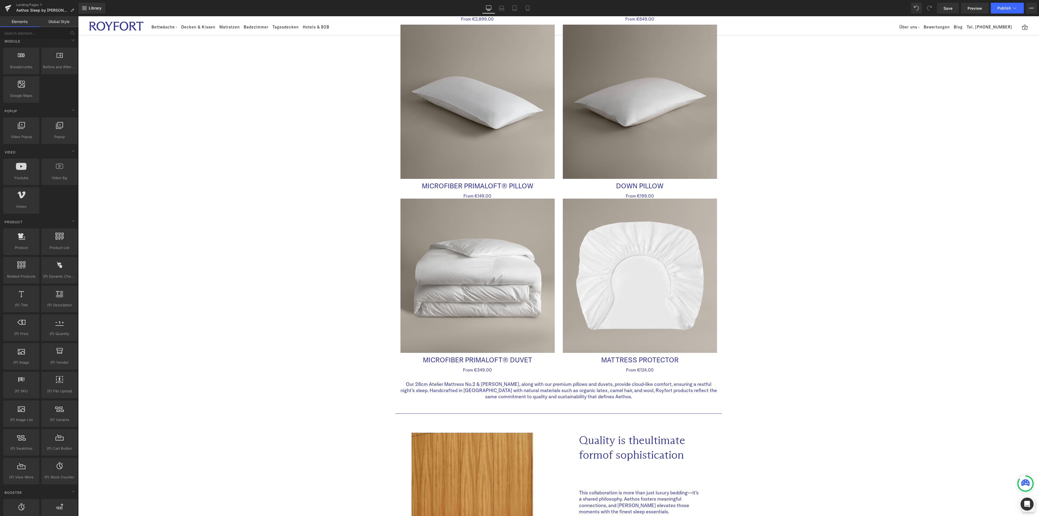
scroll to position [528, 0]
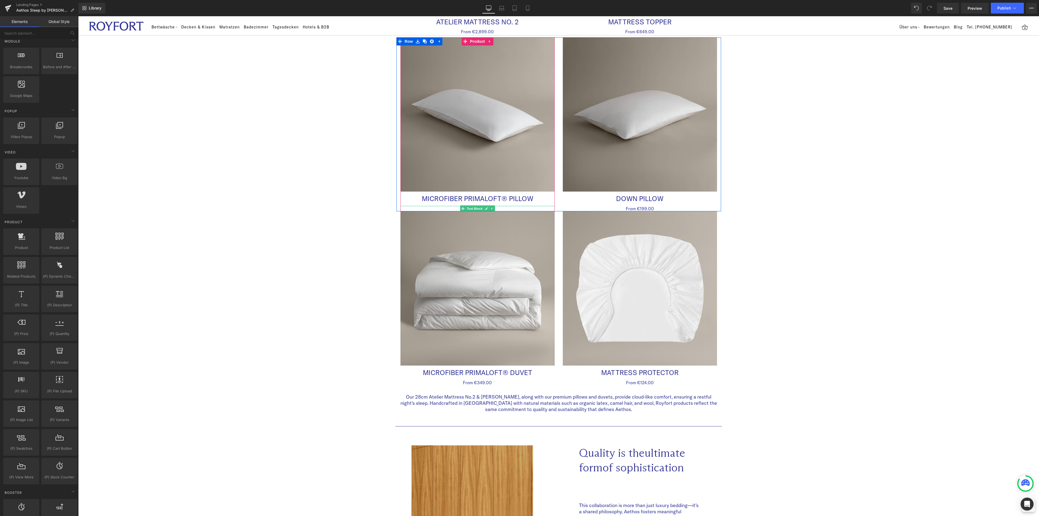
click at [471, 208] on span "Text Block" at bounding box center [475, 208] width 18 height 6
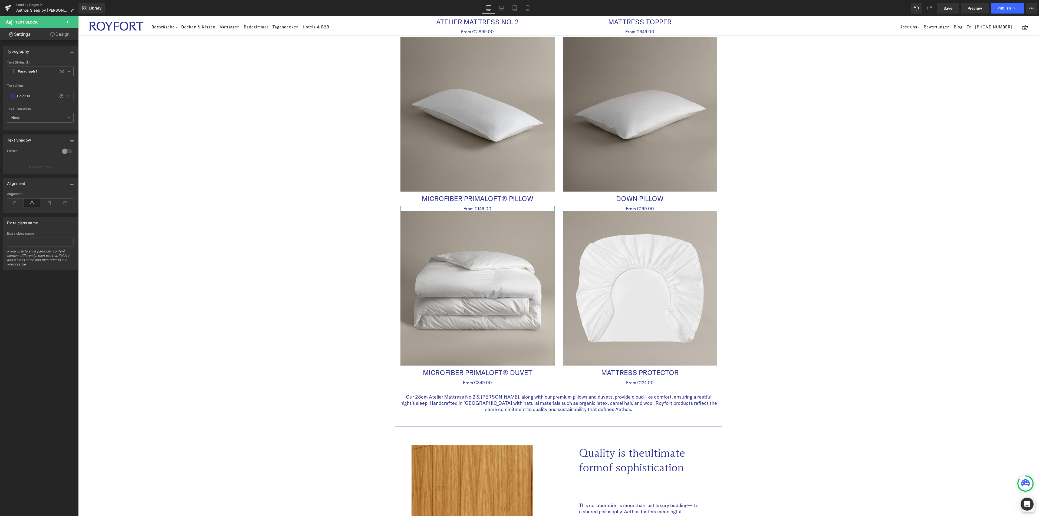
click at [63, 36] on link "Design" at bounding box center [59, 34] width 39 height 12
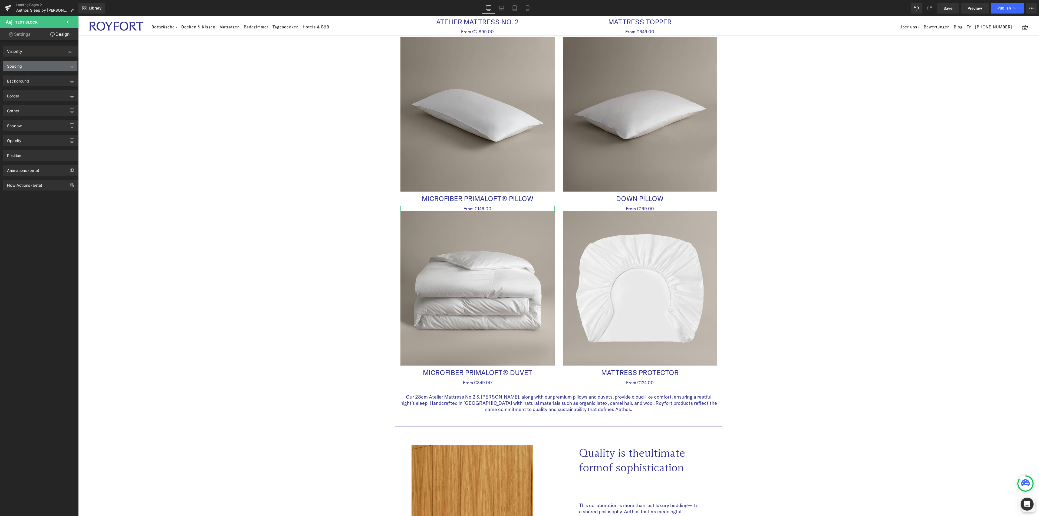
click at [28, 62] on div "Spacing" at bounding box center [40, 66] width 74 height 10
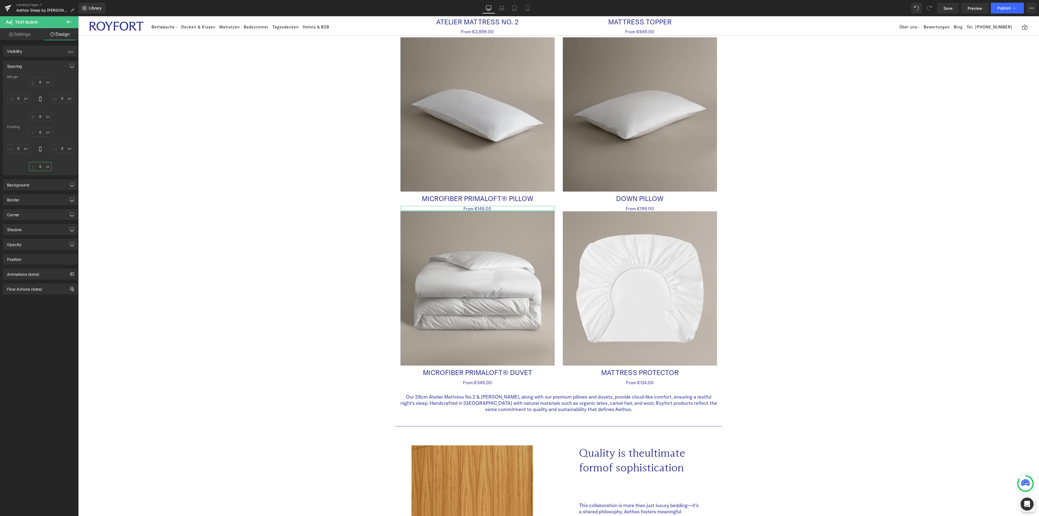
click at [40, 166] on input "0" at bounding box center [40, 166] width 23 height 9
type input "10"
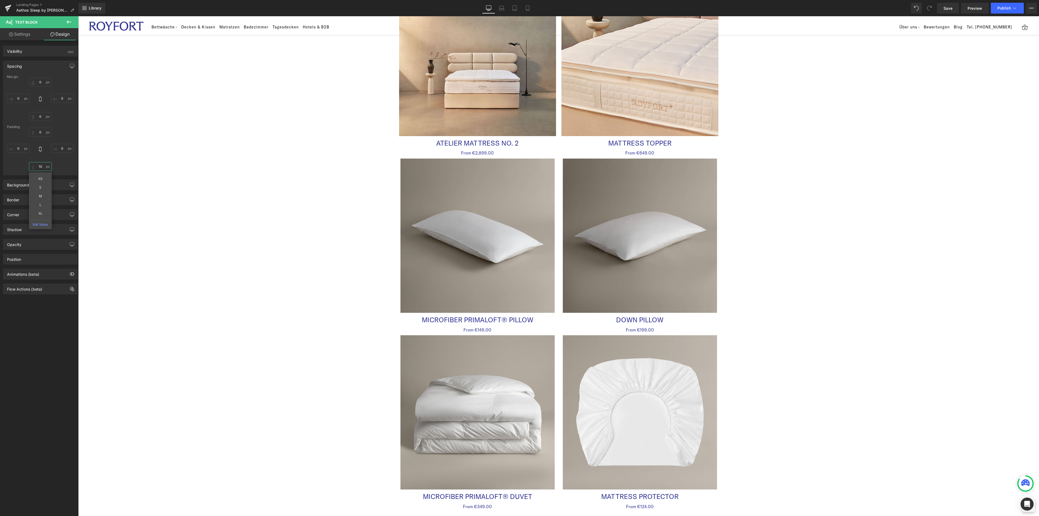
scroll to position [406, 0]
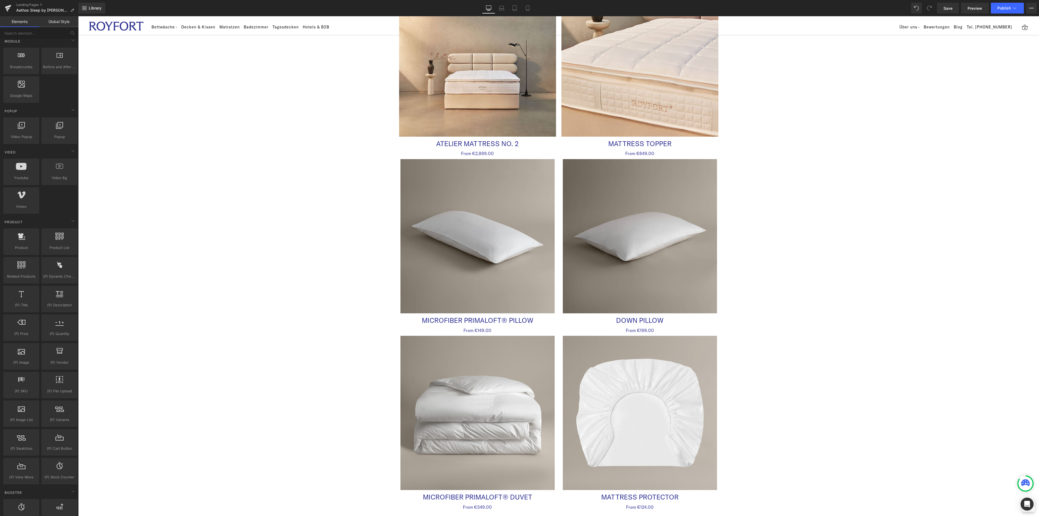
click at [795, 301] on div "Aethos Sleep by Royfort Heading Row Image Row Welcome To The Luxury Of Sleep — …" at bounding box center [558, 396] width 961 height 1538
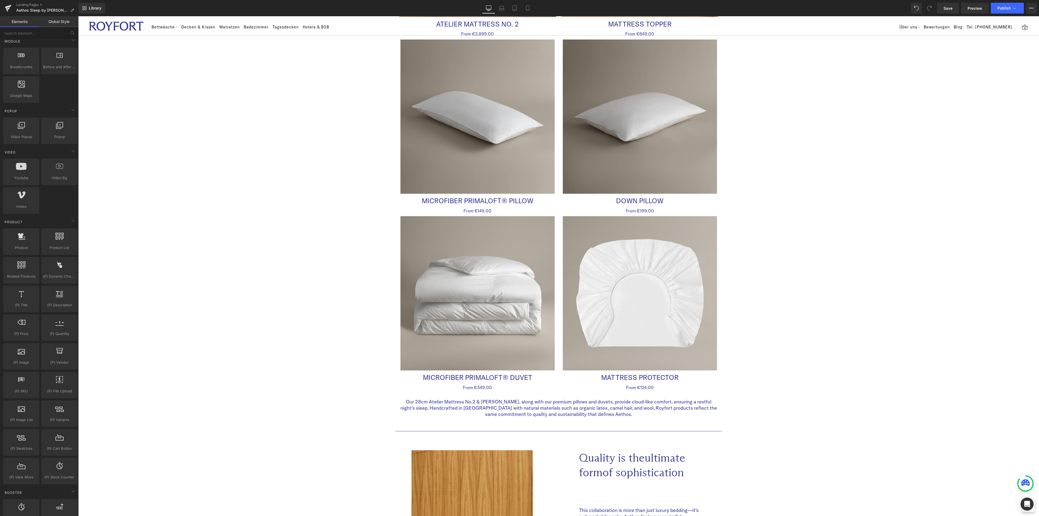
scroll to position [528, 0]
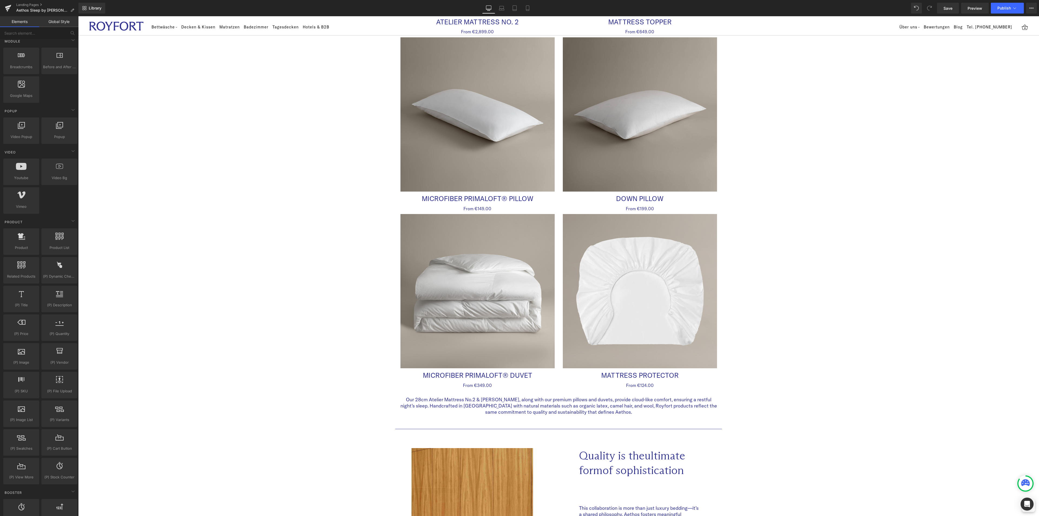
click at [813, 316] on div "Aethos Sleep by Royfort Heading Row Image Row Welcome To The Luxury Of Sleep — …" at bounding box center [558, 274] width 961 height 1538
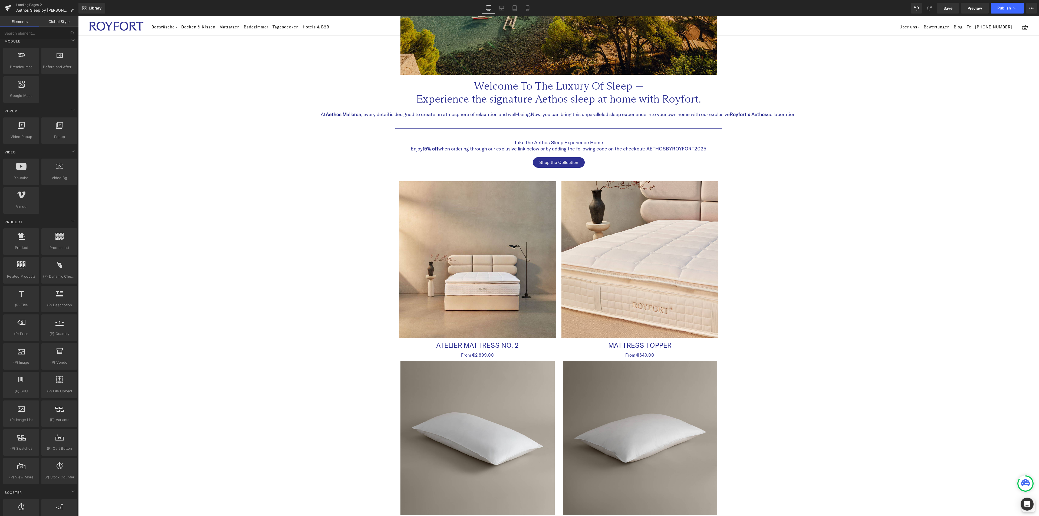
scroll to position [203, 0]
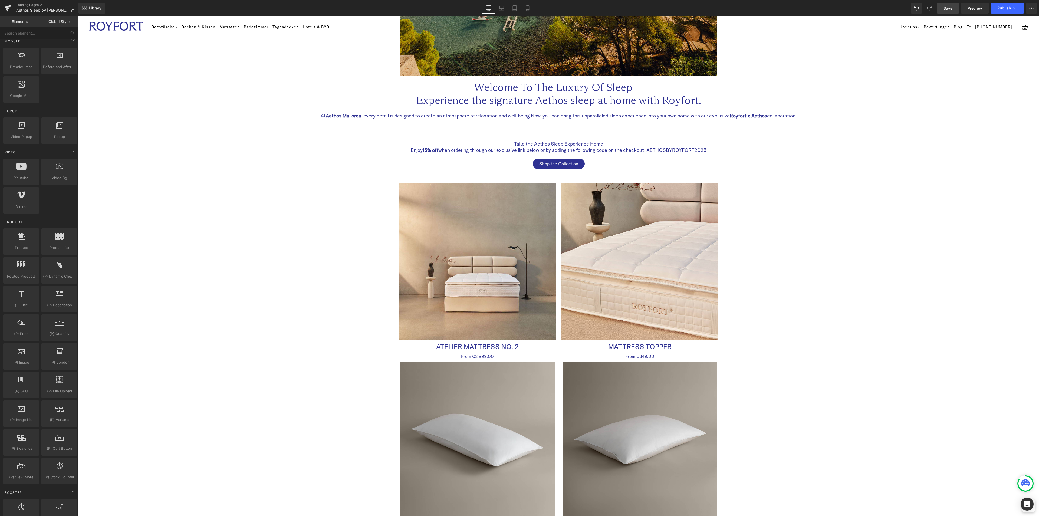
click at [952, 8] on span "Save" at bounding box center [948, 8] width 9 height 6
click at [529, 10] on icon at bounding box center [527, 7] width 5 height 5
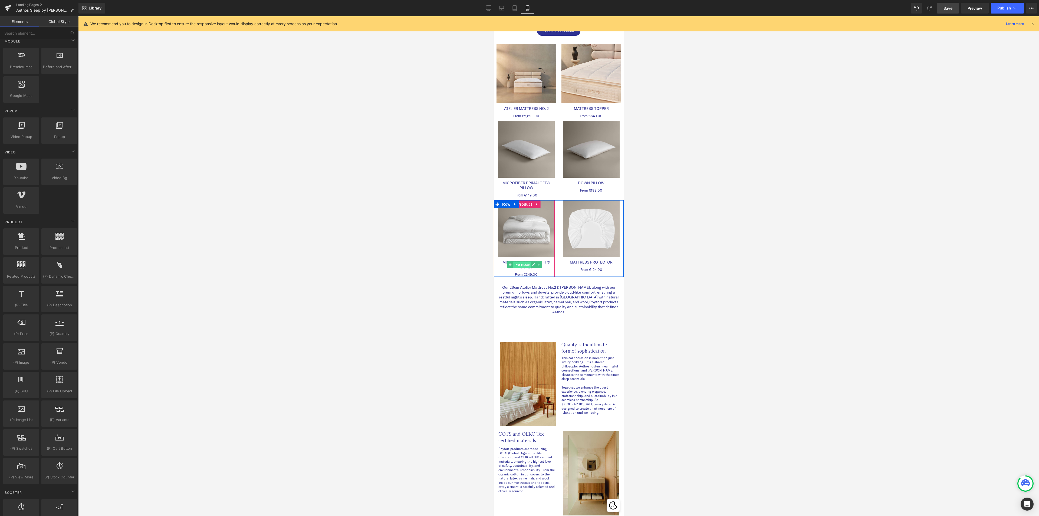
click at [526, 262] on span "Text Block" at bounding box center [522, 265] width 18 height 6
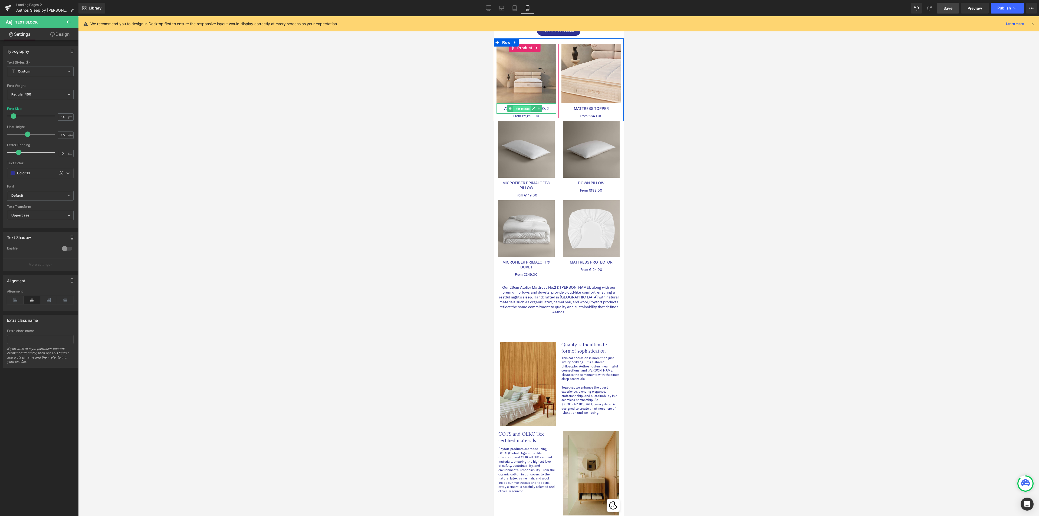
click at [522, 109] on span "Text Block" at bounding box center [522, 109] width 18 height 6
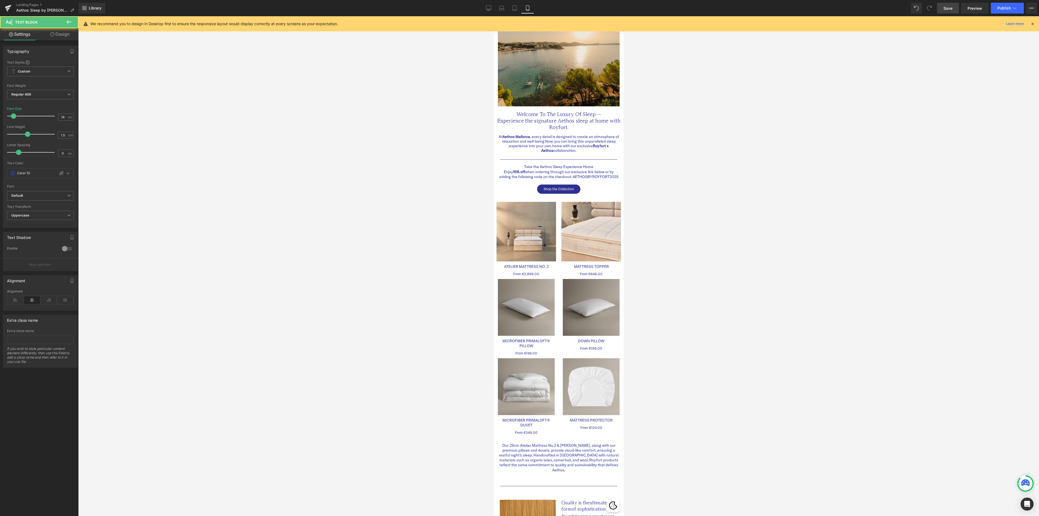
scroll to position [41, 0]
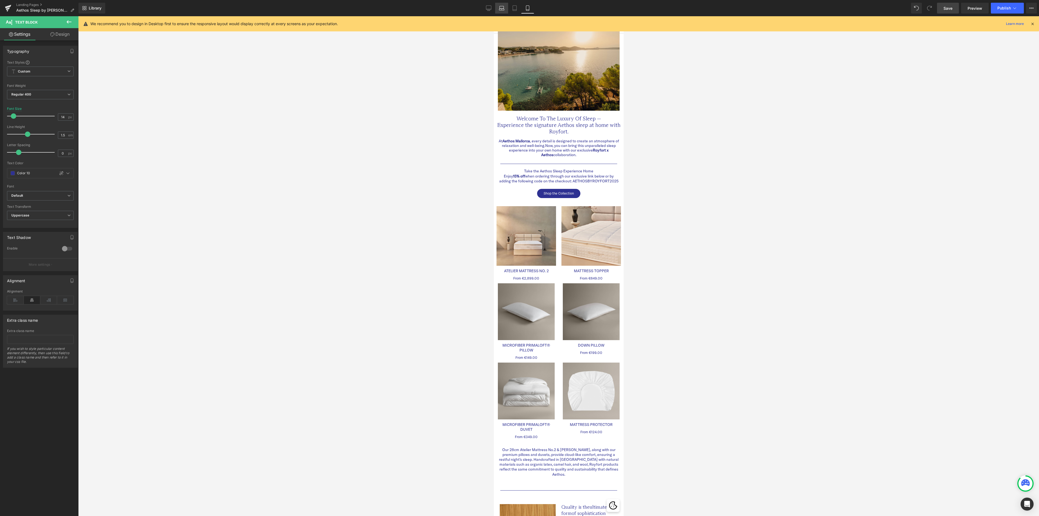
click at [498, 7] on link "Laptop" at bounding box center [501, 8] width 13 height 11
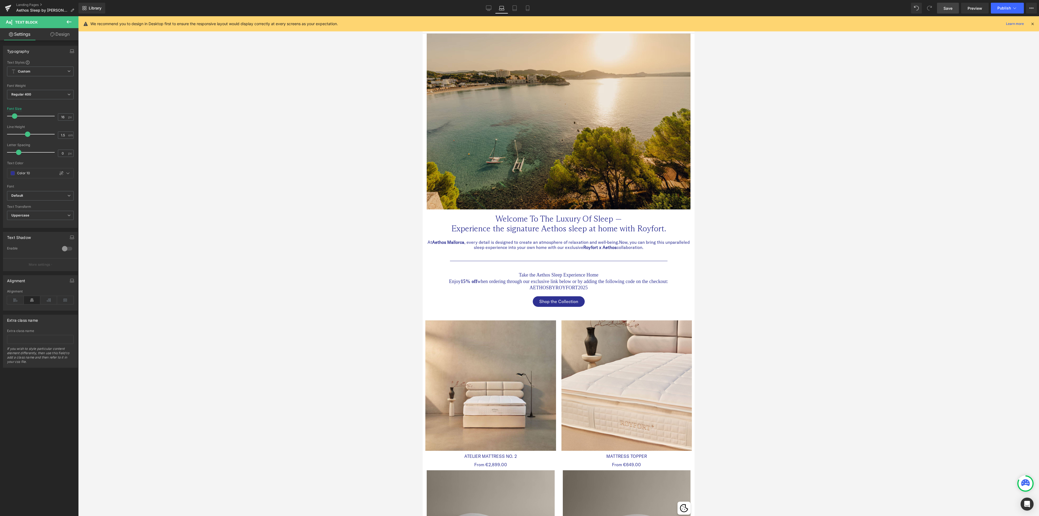
scroll to position [221, 0]
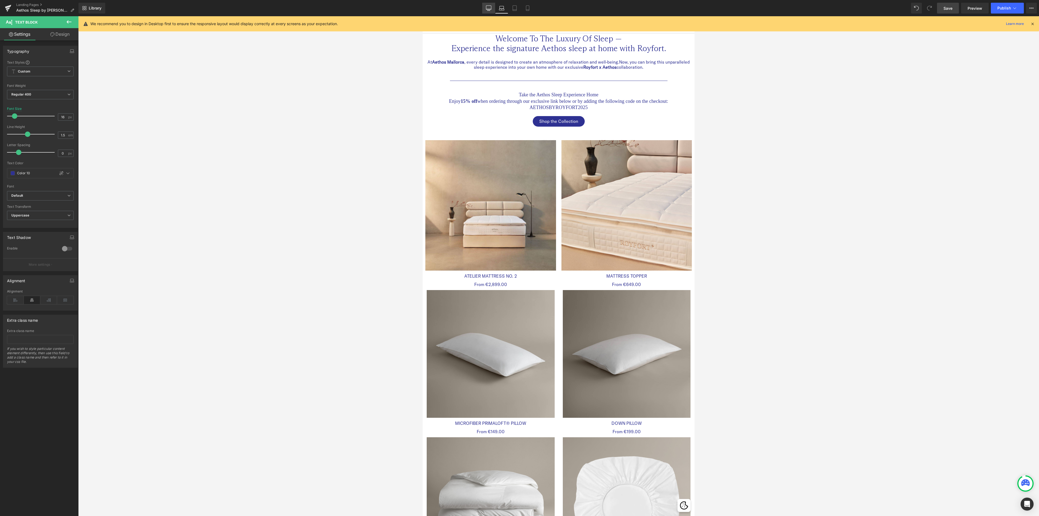
click at [488, 8] on icon at bounding box center [488, 7] width 5 height 5
type input "25"
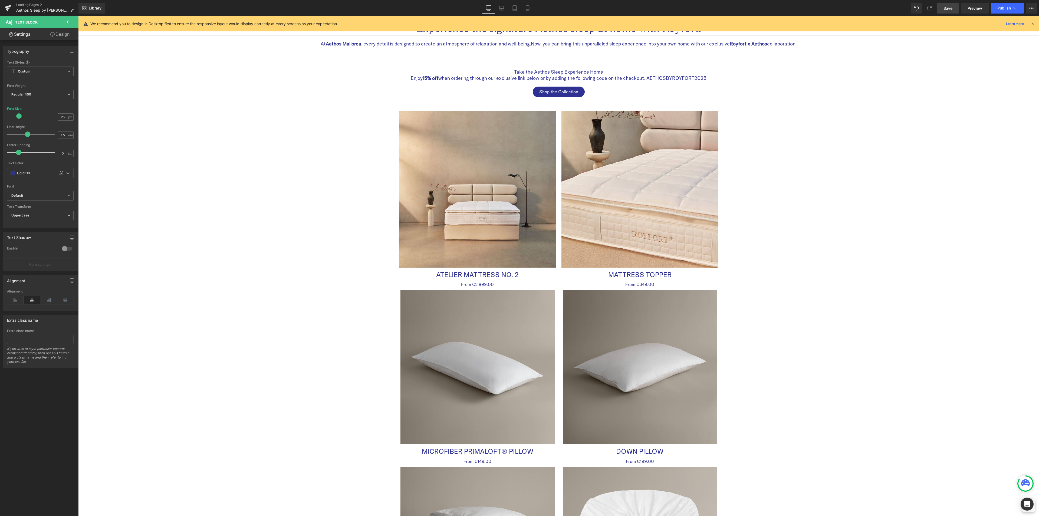
scroll to position [356, 0]
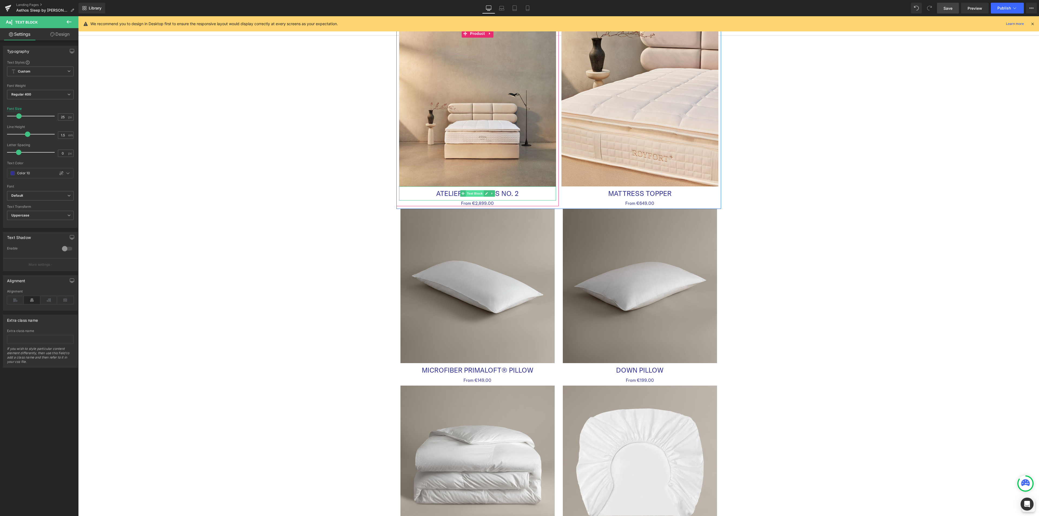
click at [474, 196] on span "Text Block" at bounding box center [475, 193] width 18 height 6
click at [904, 225] on div "Aethos Sleep by Royfort Heading Row Image Row Welcome To The Luxury Of Sleep — …" at bounding box center [558, 446] width 961 height 1538
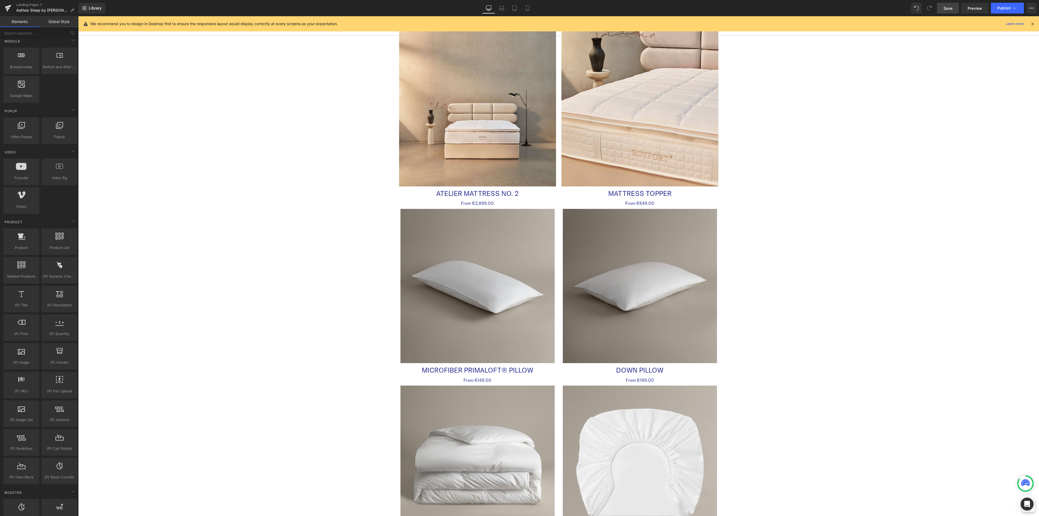
click at [950, 11] on span "Save" at bounding box center [948, 8] width 9 height 6
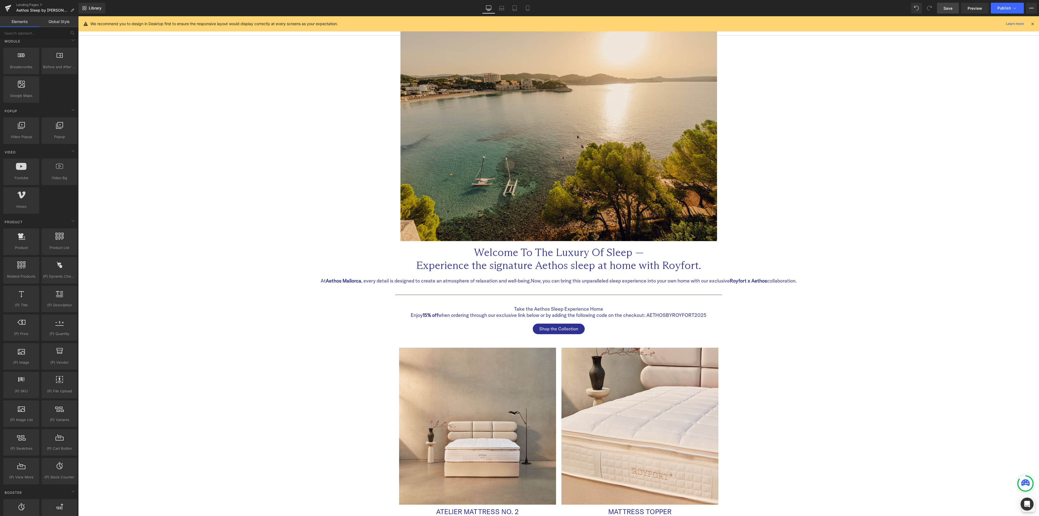
scroll to position [0, 0]
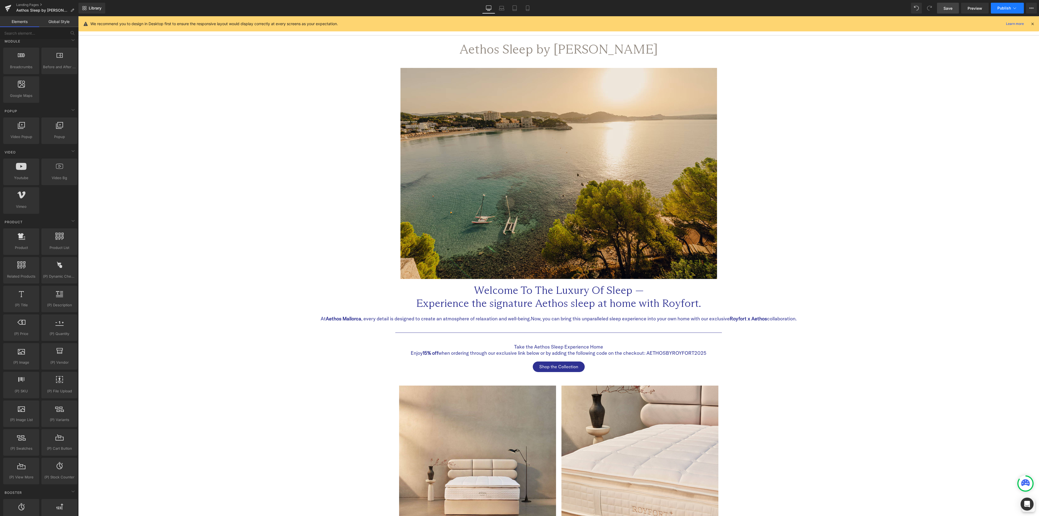
click at [1013, 9] on icon at bounding box center [1014, 7] width 5 height 5
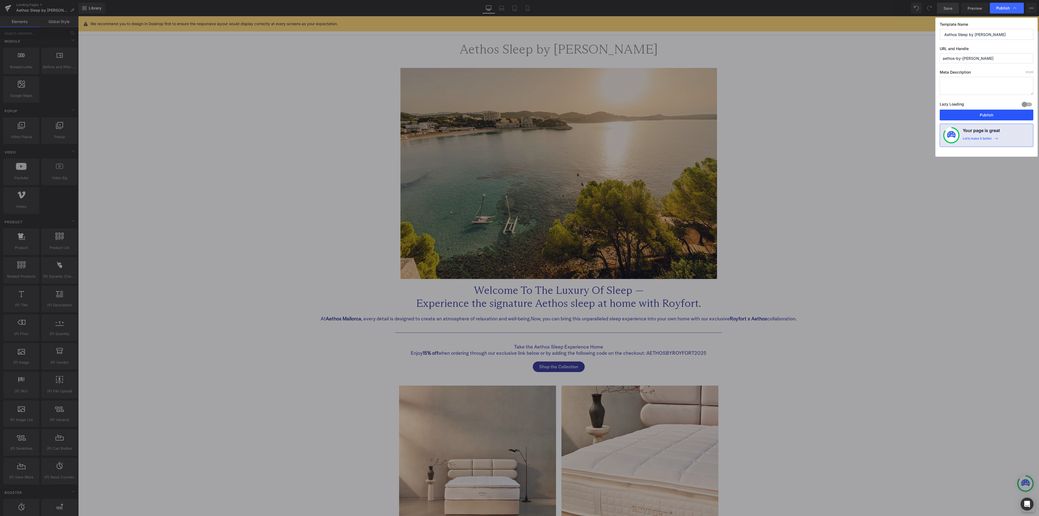
click at [978, 112] on button "Publish" at bounding box center [987, 115] width 94 height 11
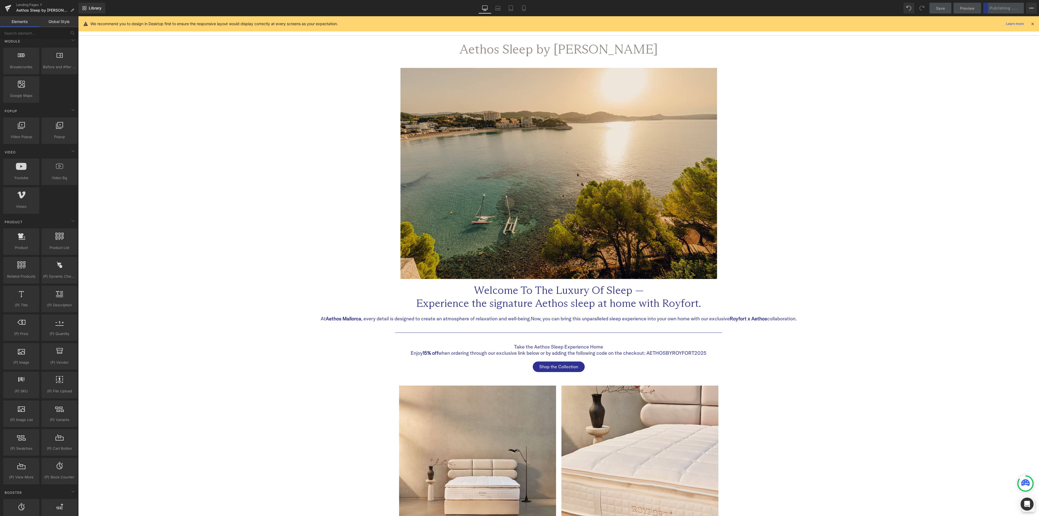
click at [827, 11] on div "Library Desktop Desktop Laptop Tablet Mobile Save Preview Publishing . . . Sche…" at bounding box center [558, 8] width 961 height 11
click at [683, 15] on div "Library Desktop Desktop Laptop Tablet Mobile Save Preview Publishing . . . Sche…" at bounding box center [558, 8] width 961 height 16
click at [497, 9] on icon at bounding box center [497, 7] width 5 height 5
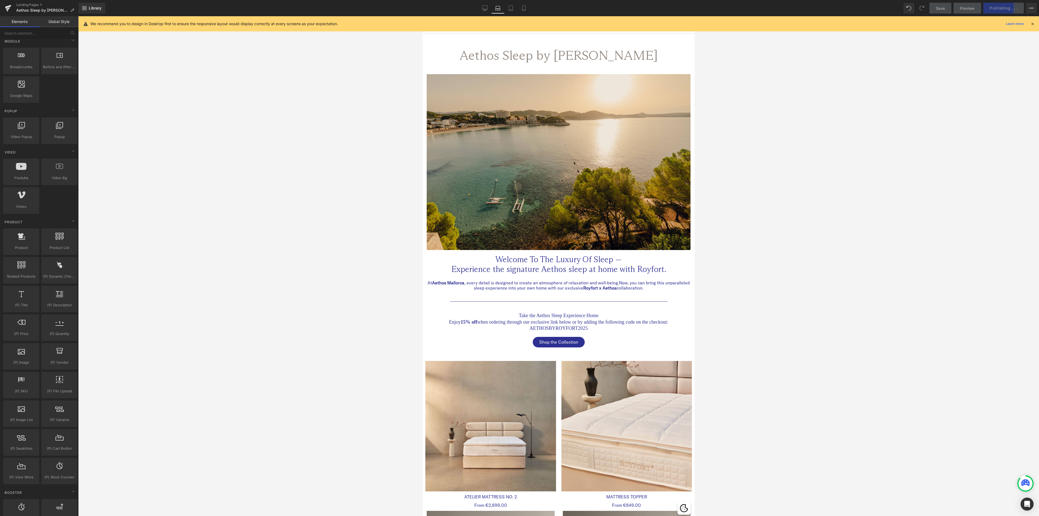
scroll to position [17, 0]
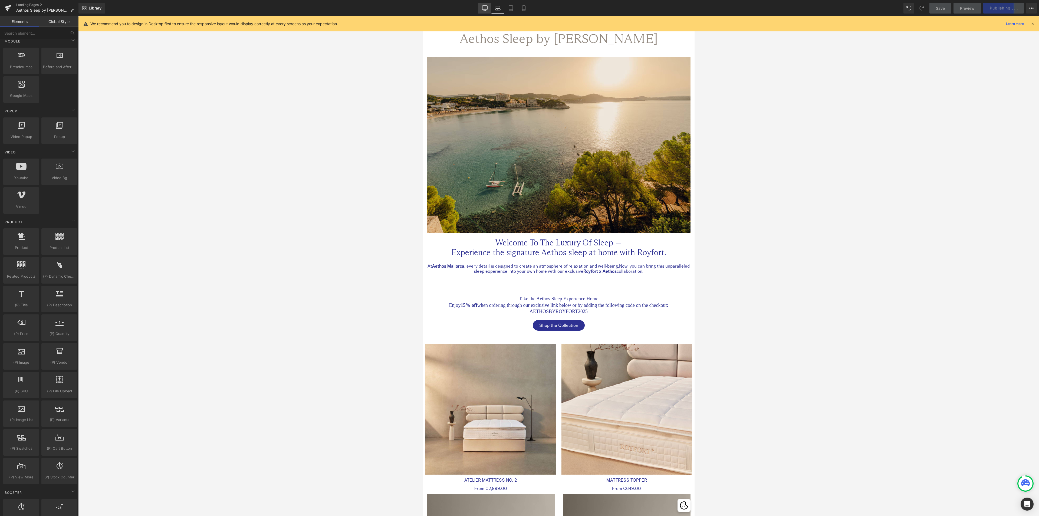
click at [485, 7] on icon at bounding box center [484, 7] width 5 height 5
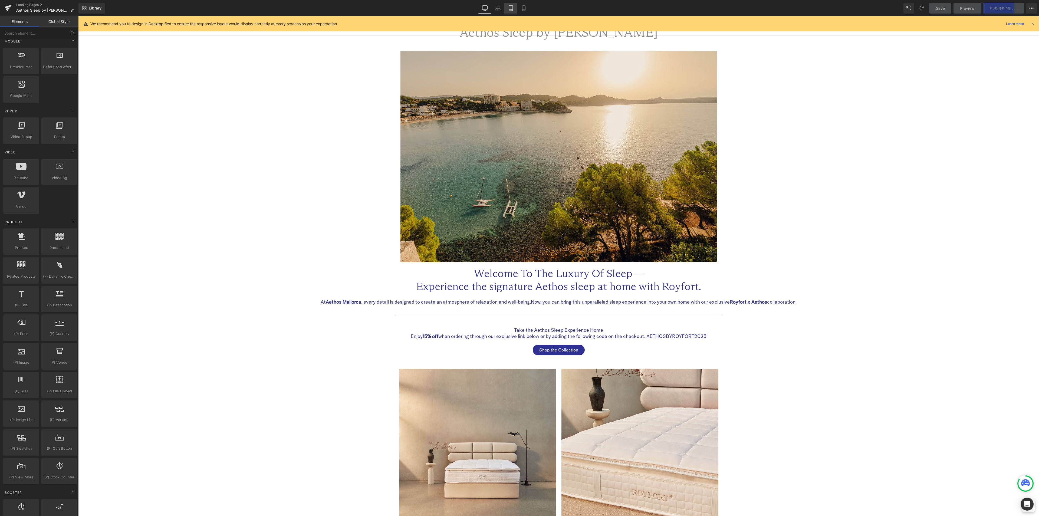
click at [509, 10] on icon at bounding box center [510, 7] width 5 height 5
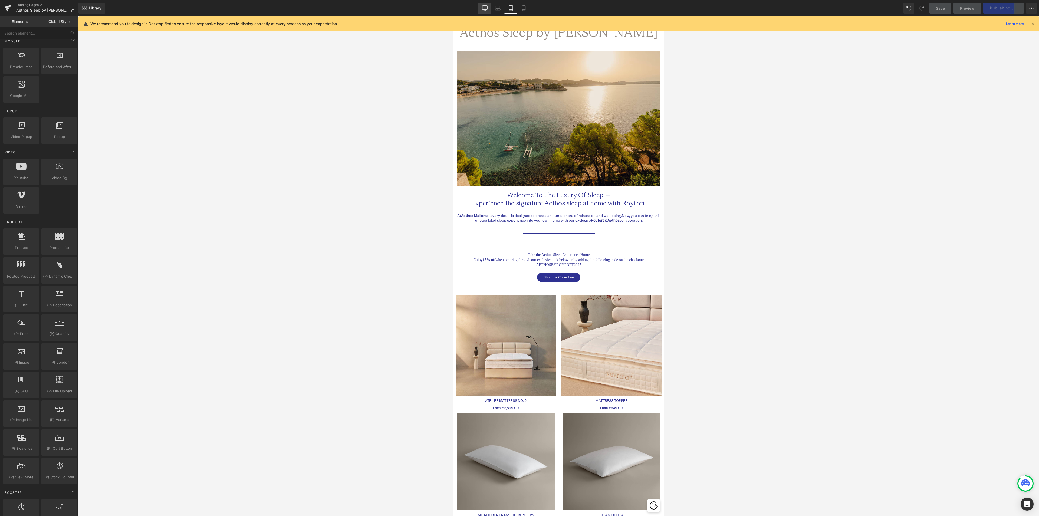
click at [487, 8] on icon at bounding box center [484, 7] width 5 height 5
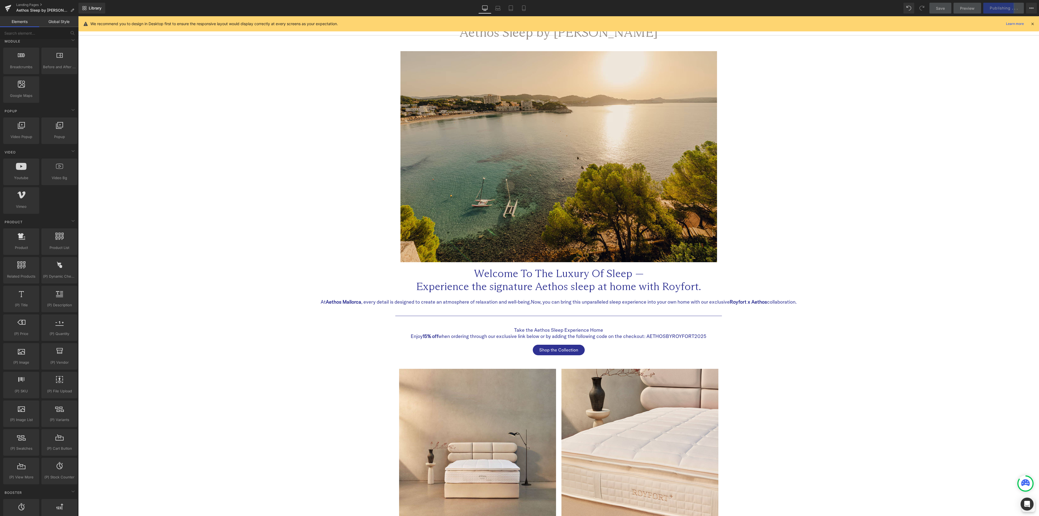
click at [816, 16] on div "Library Desktop Desktop Laptop Tablet Mobile Save Preview Publishing . . . Sche…" at bounding box center [558, 8] width 961 height 16
click at [499, 8] on link "Laptop" at bounding box center [501, 8] width 13 height 11
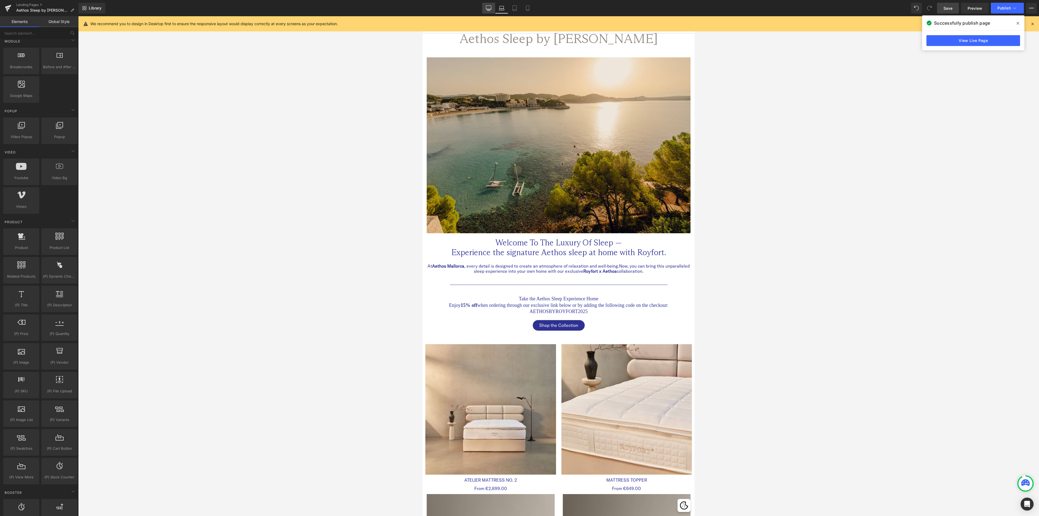
click at [491, 9] on icon at bounding box center [488, 9] width 5 height 0
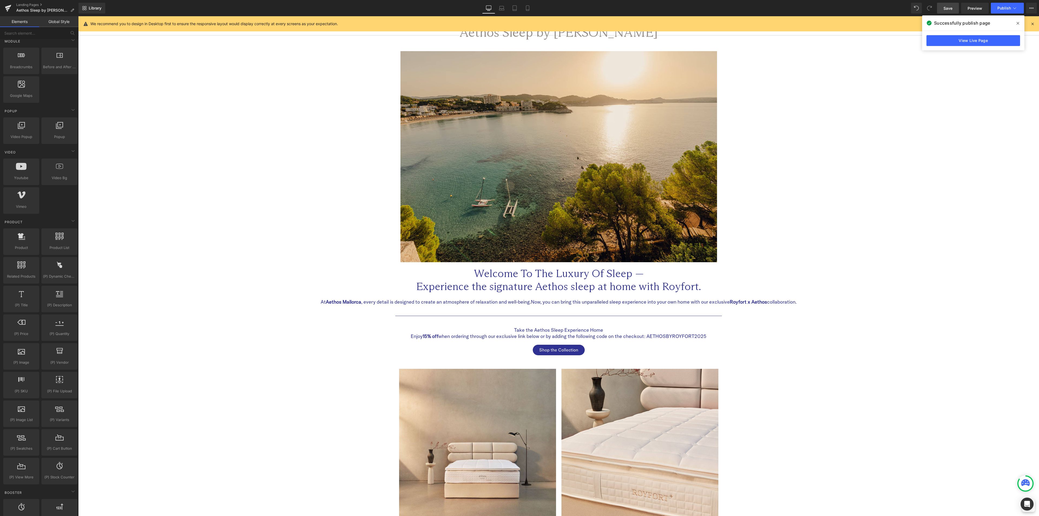
click at [764, 12] on div "Library Desktop Desktop Laptop Tablet Mobile Save Preview Publish Scheduled Vie…" at bounding box center [558, 8] width 961 height 11
click at [832, 25] on div "We recommend you to design in Desktop first to ensure the responsive layout wou…" at bounding box center [560, 24] width 940 height 6
click at [981, 38] on link "View Live Page" at bounding box center [974, 40] width 94 height 11
click at [37, 4] on link "Landing Pages" at bounding box center [47, 5] width 62 height 4
